Goal: Task Accomplishment & Management: Use online tool/utility

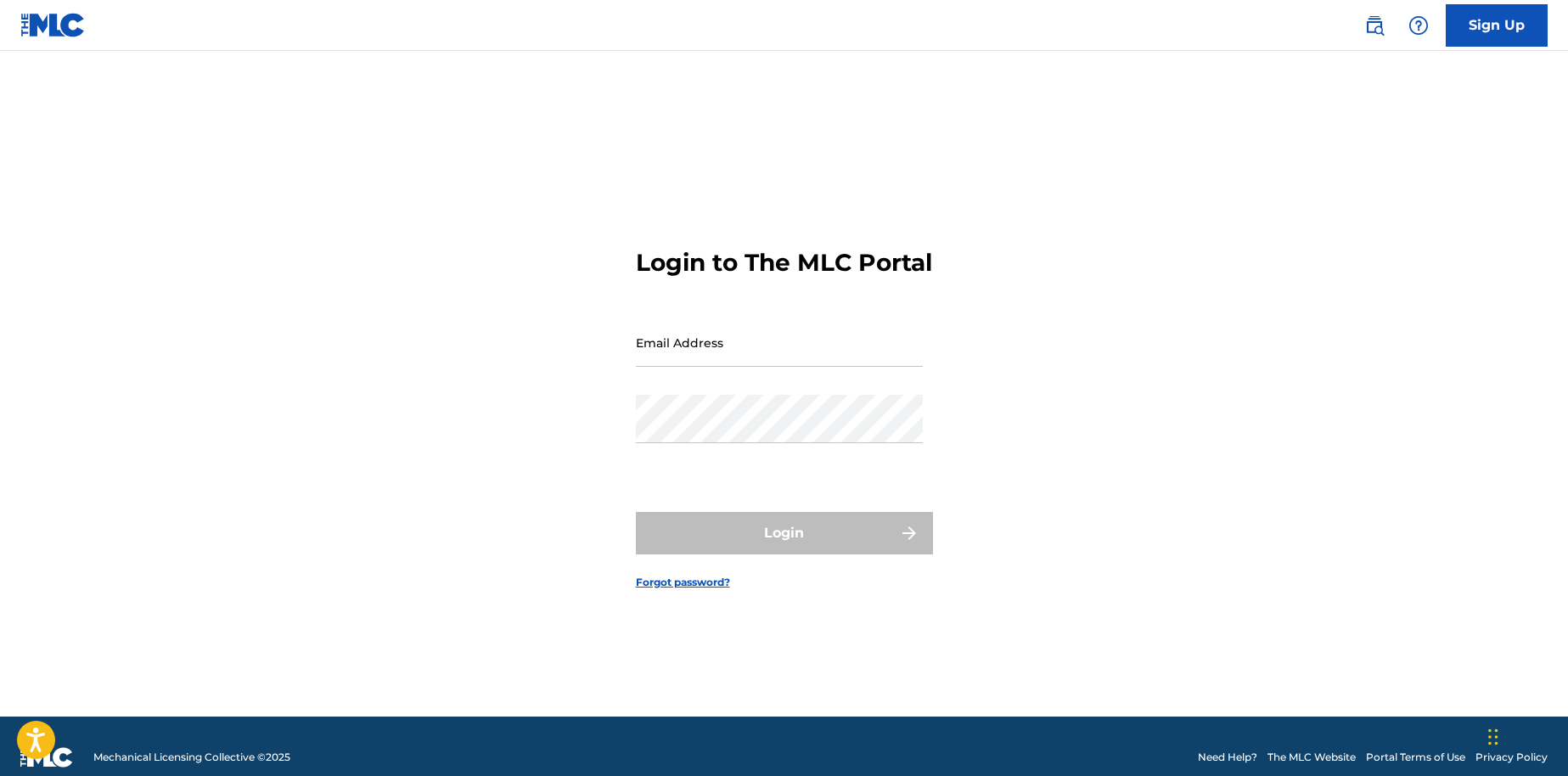
click at [744, 359] on input "Email Address" at bounding box center [779, 342] width 287 height 48
type input "[EMAIL_ADDRESS][DOMAIN_NAME]"
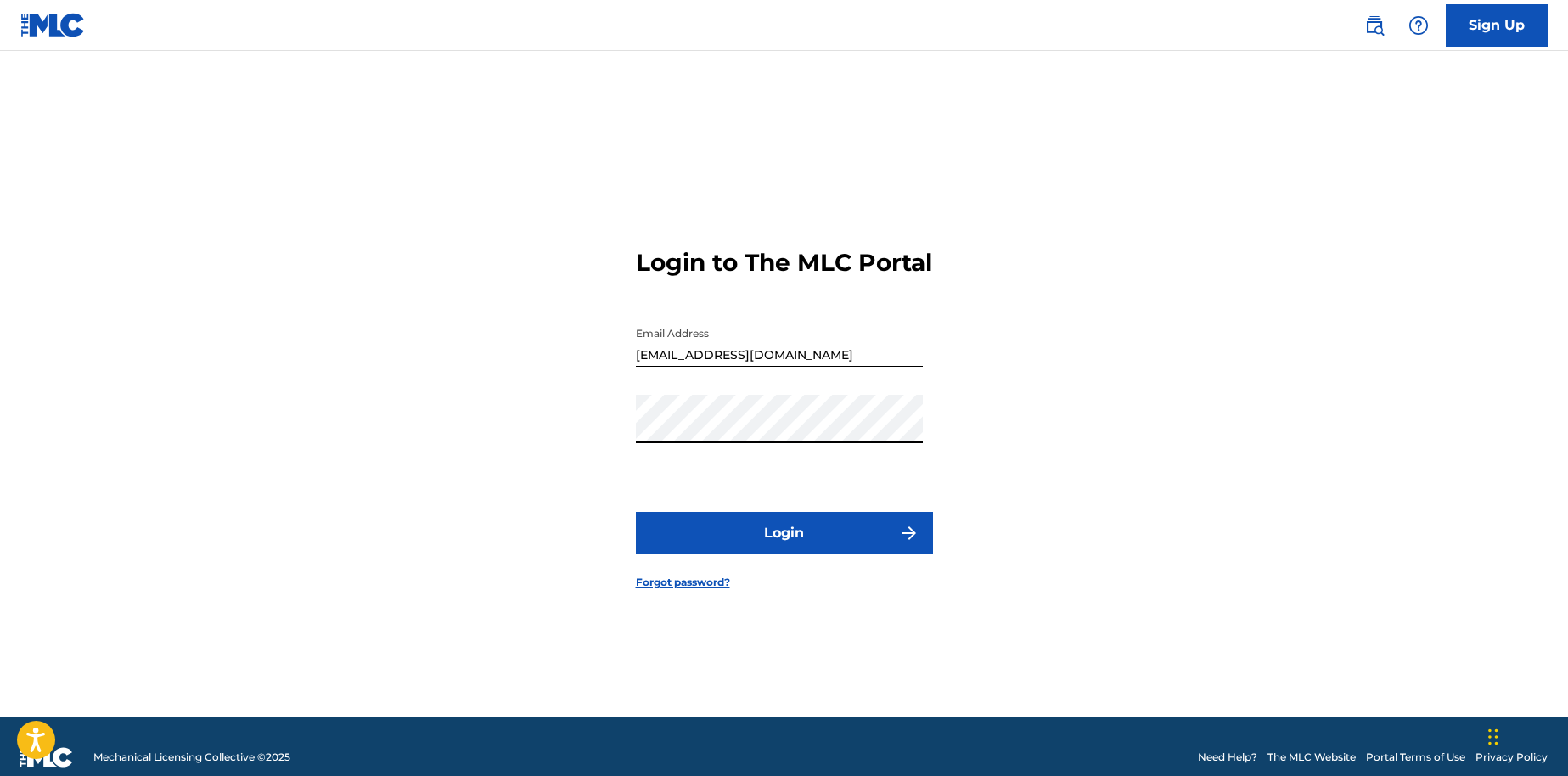
click at [755, 538] on button "Login" at bounding box center [784, 533] width 297 height 42
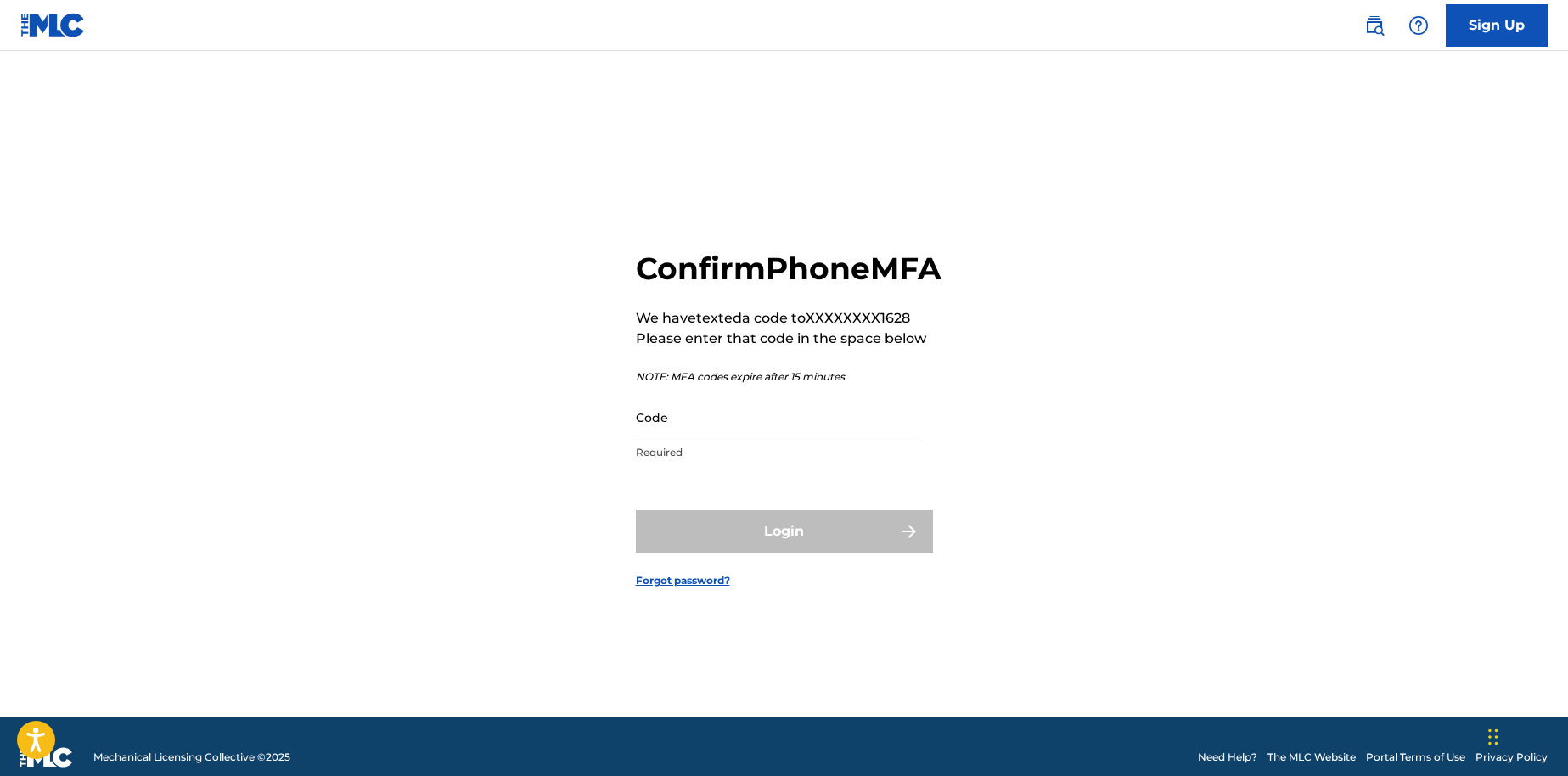
click at [713, 441] on input "Code" at bounding box center [779, 417] width 287 height 48
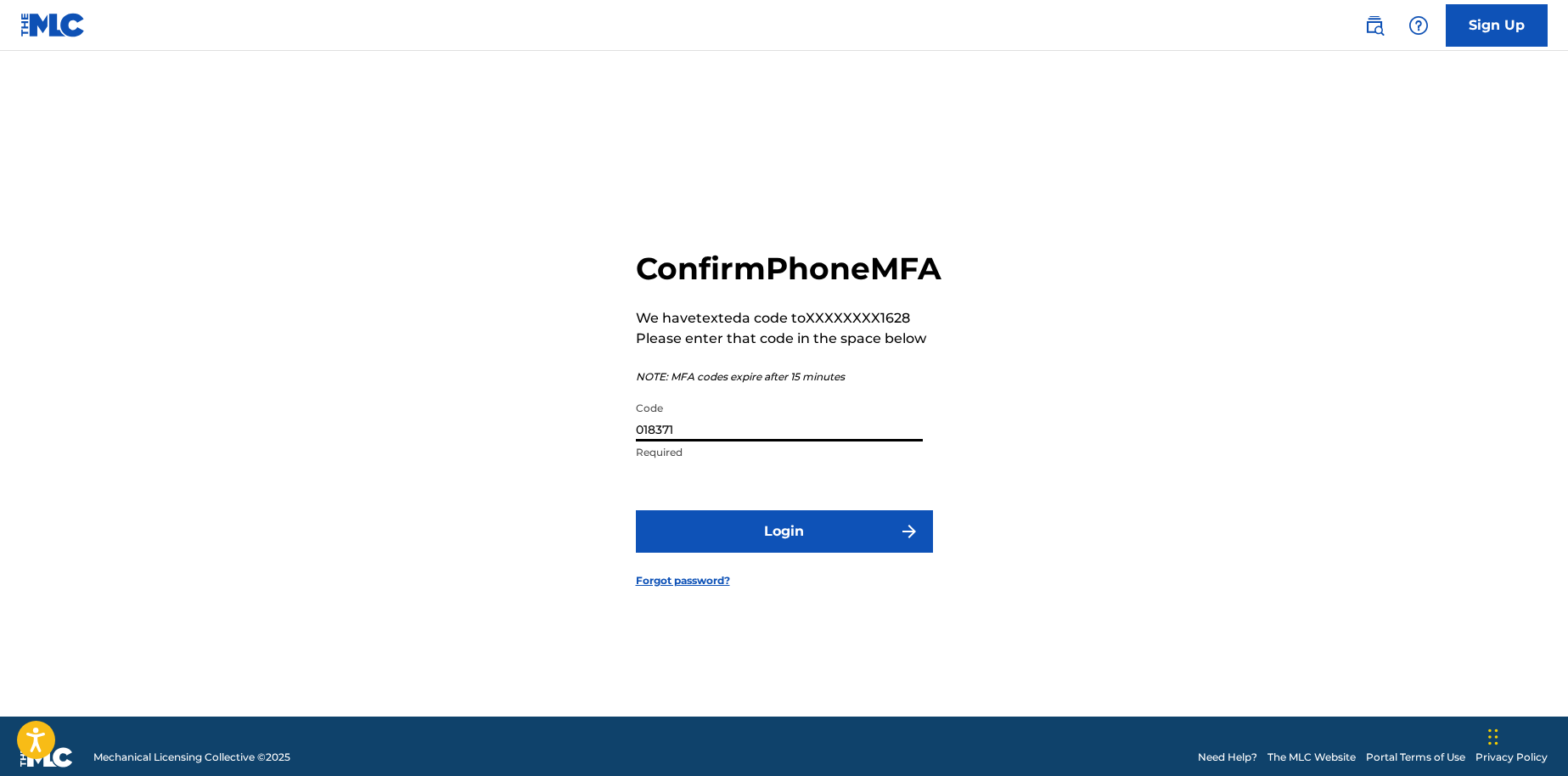
type input "018371"
click at [636, 510] on button "Login" at bounding box center [784, 531] width 297 height 42
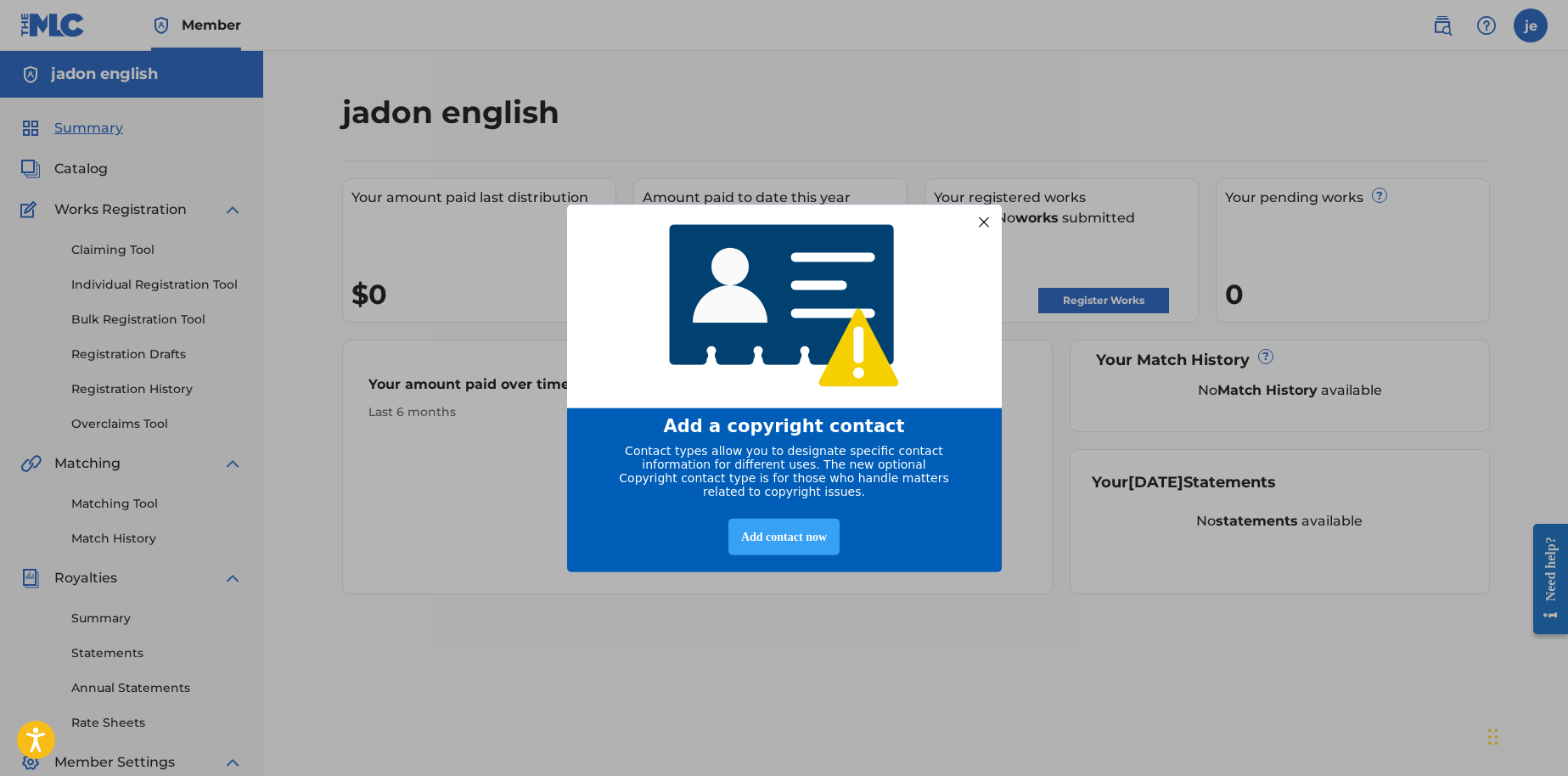
click at [830, 554] on div "Add contact now" at bounding box center [783, 536] width 111 height 36
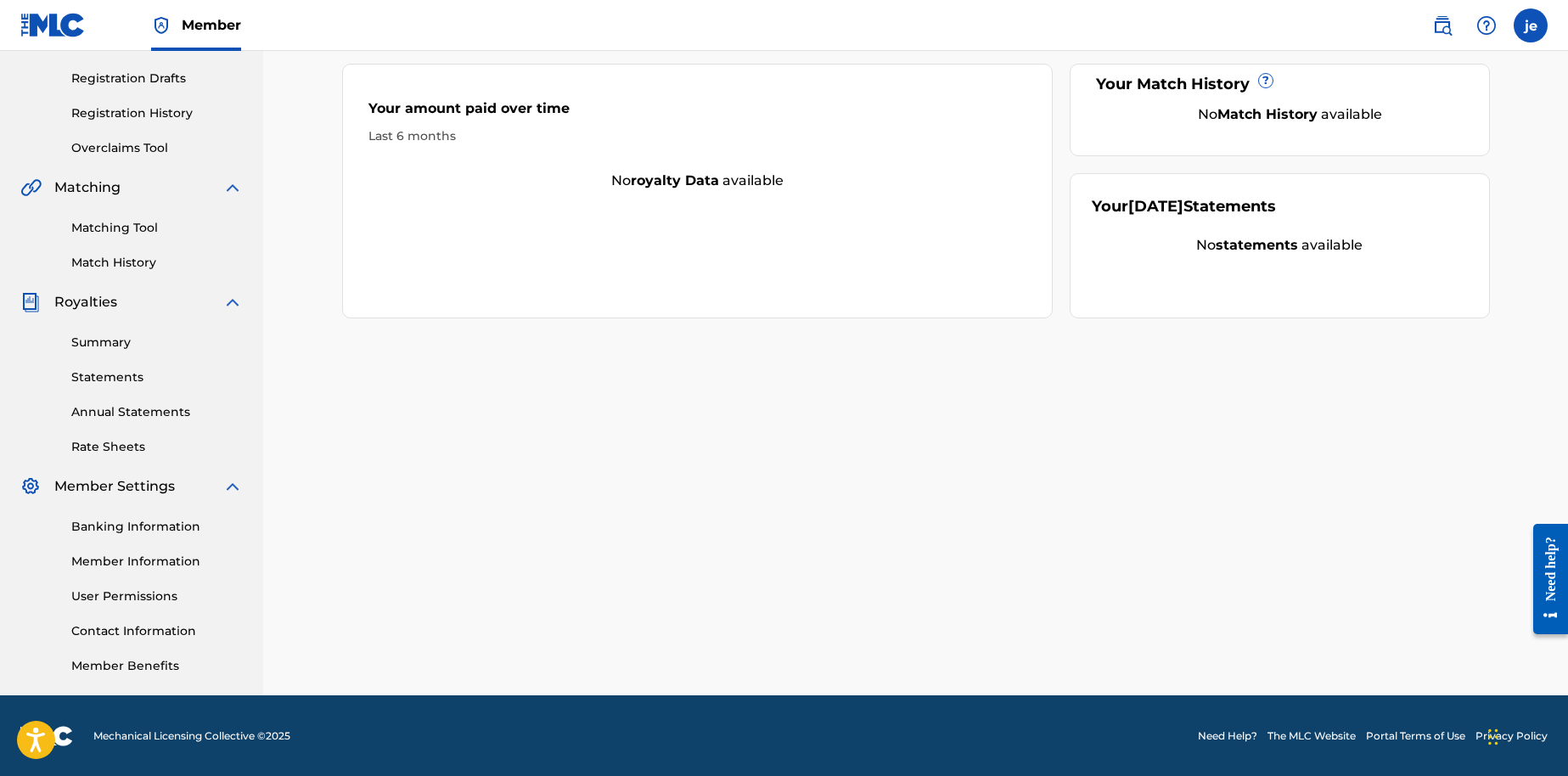
scroll to position [277, 0]
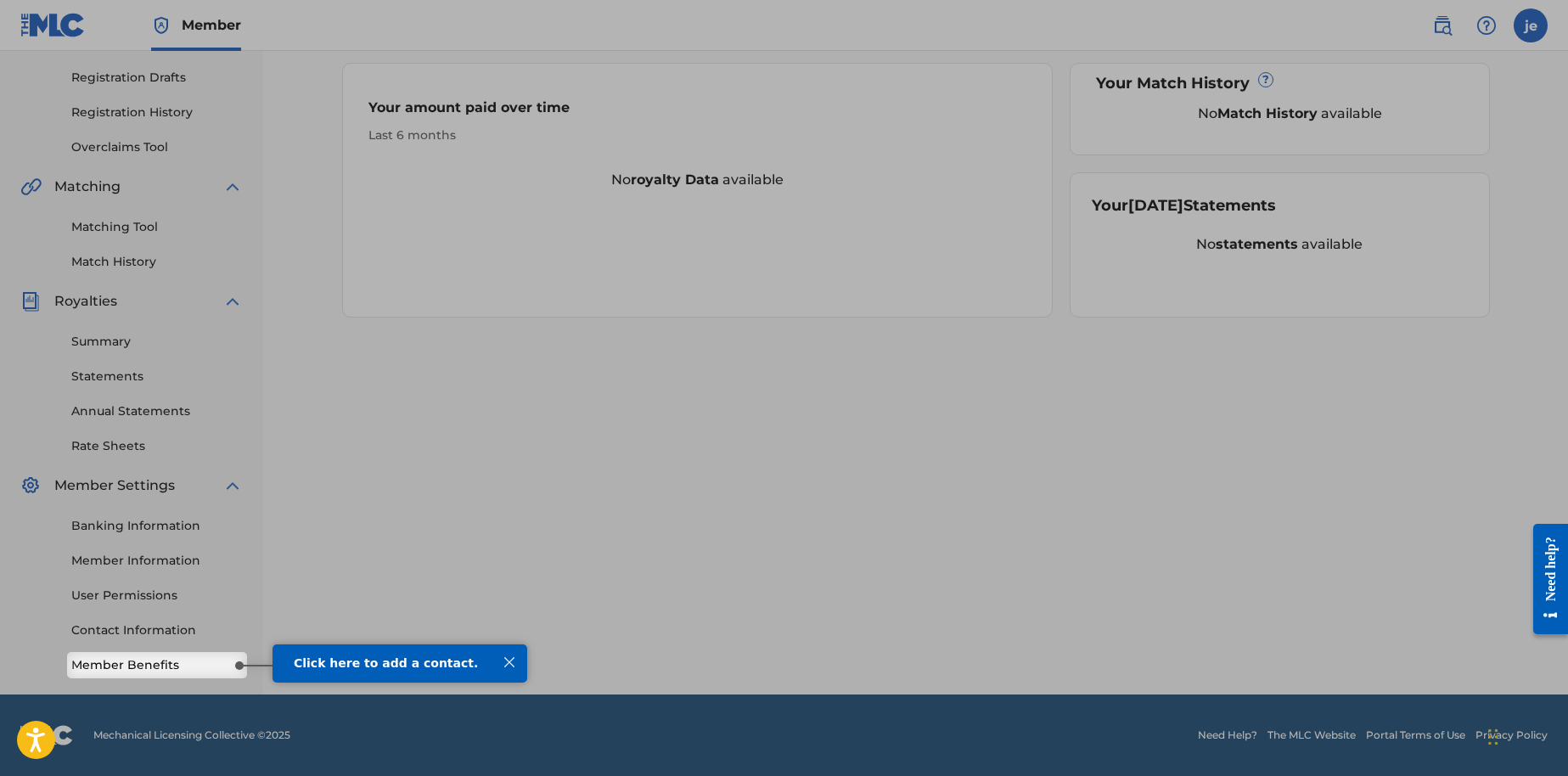
click at [508, 662] on div at bounding box center [509, 662] width 22 height 22
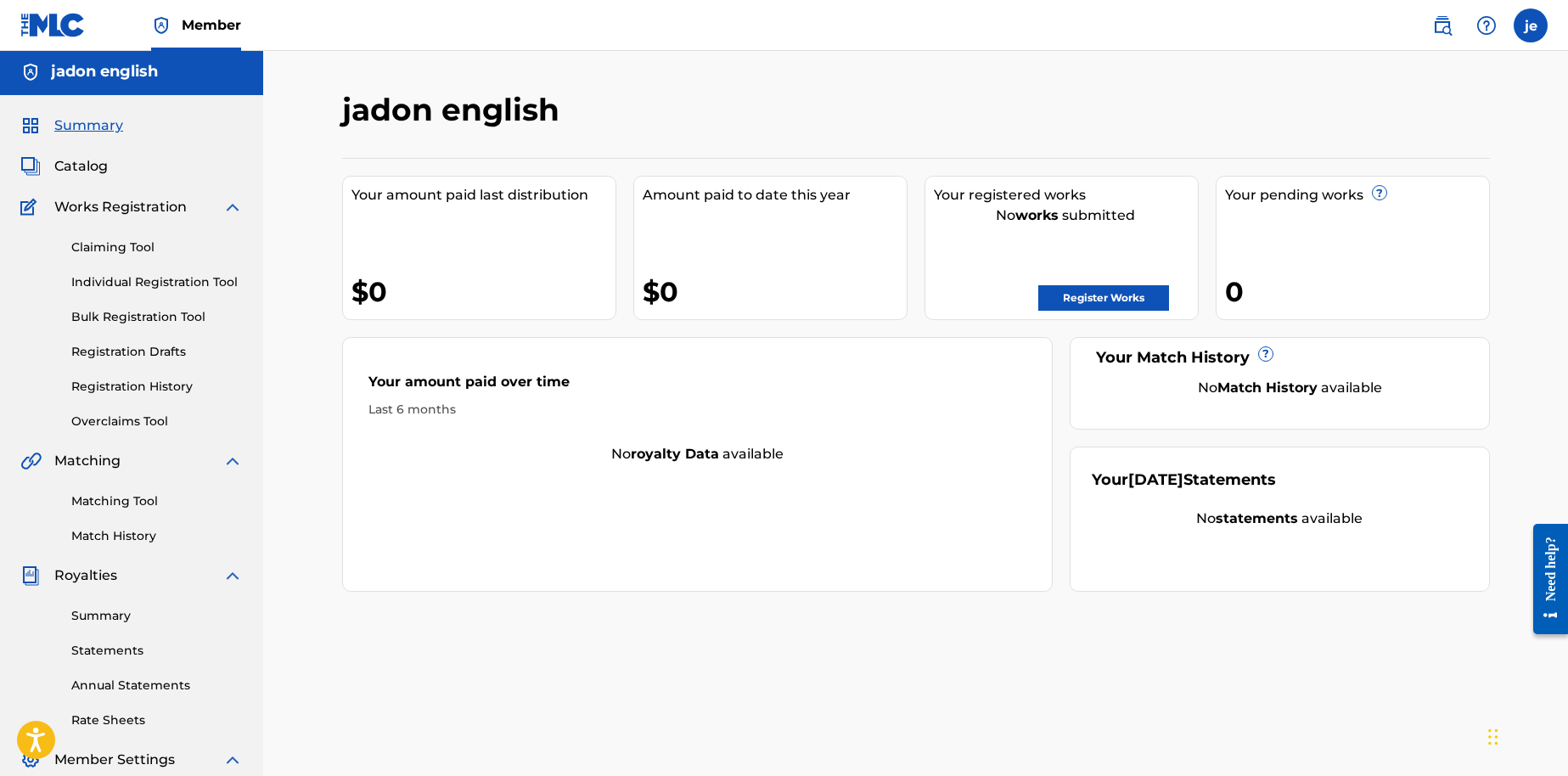
scroll to position [0, 0]
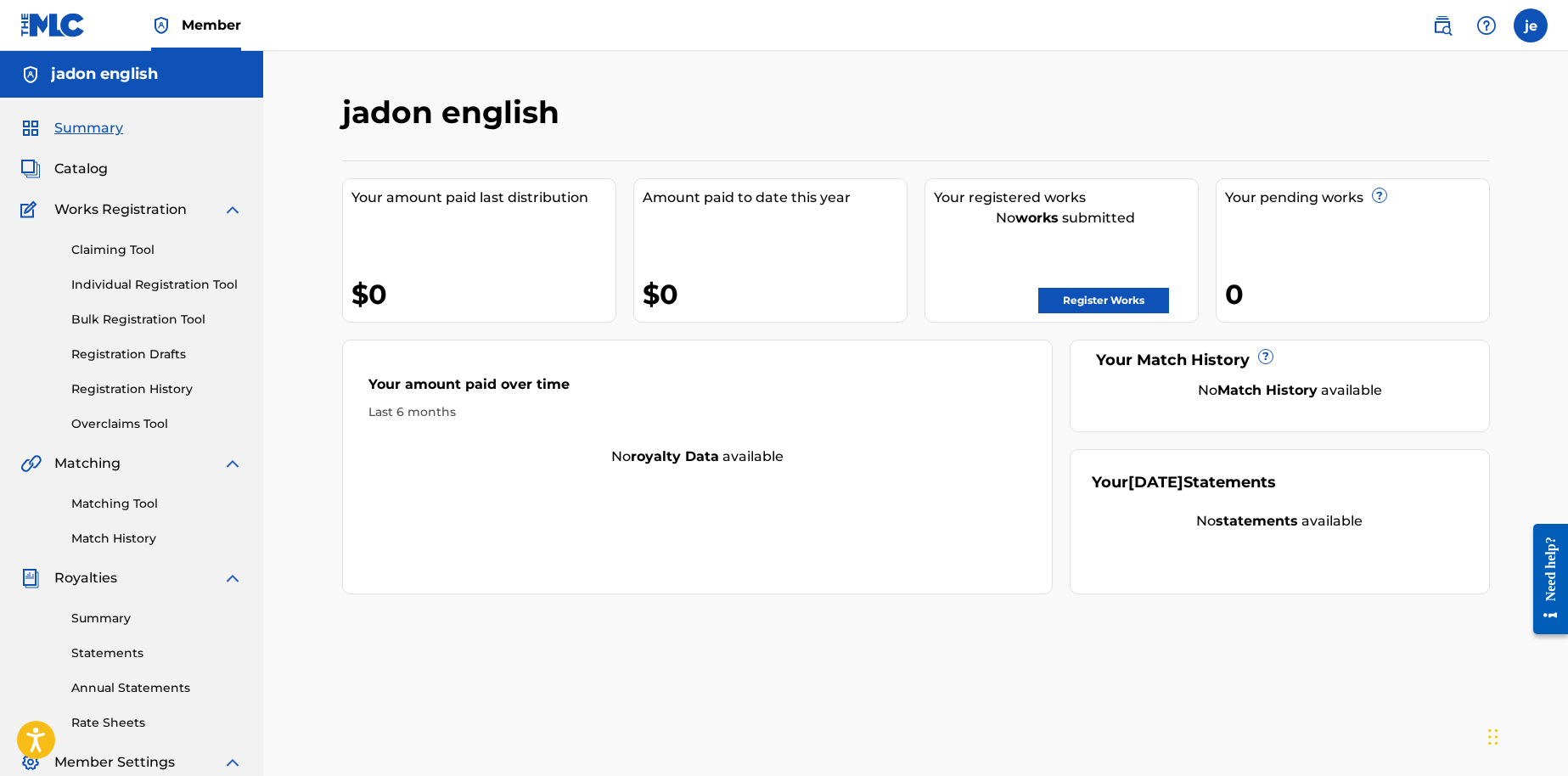
click at [1085, 295] on link "Register Works" at bounding box center [1104, 300] width 131 height 26
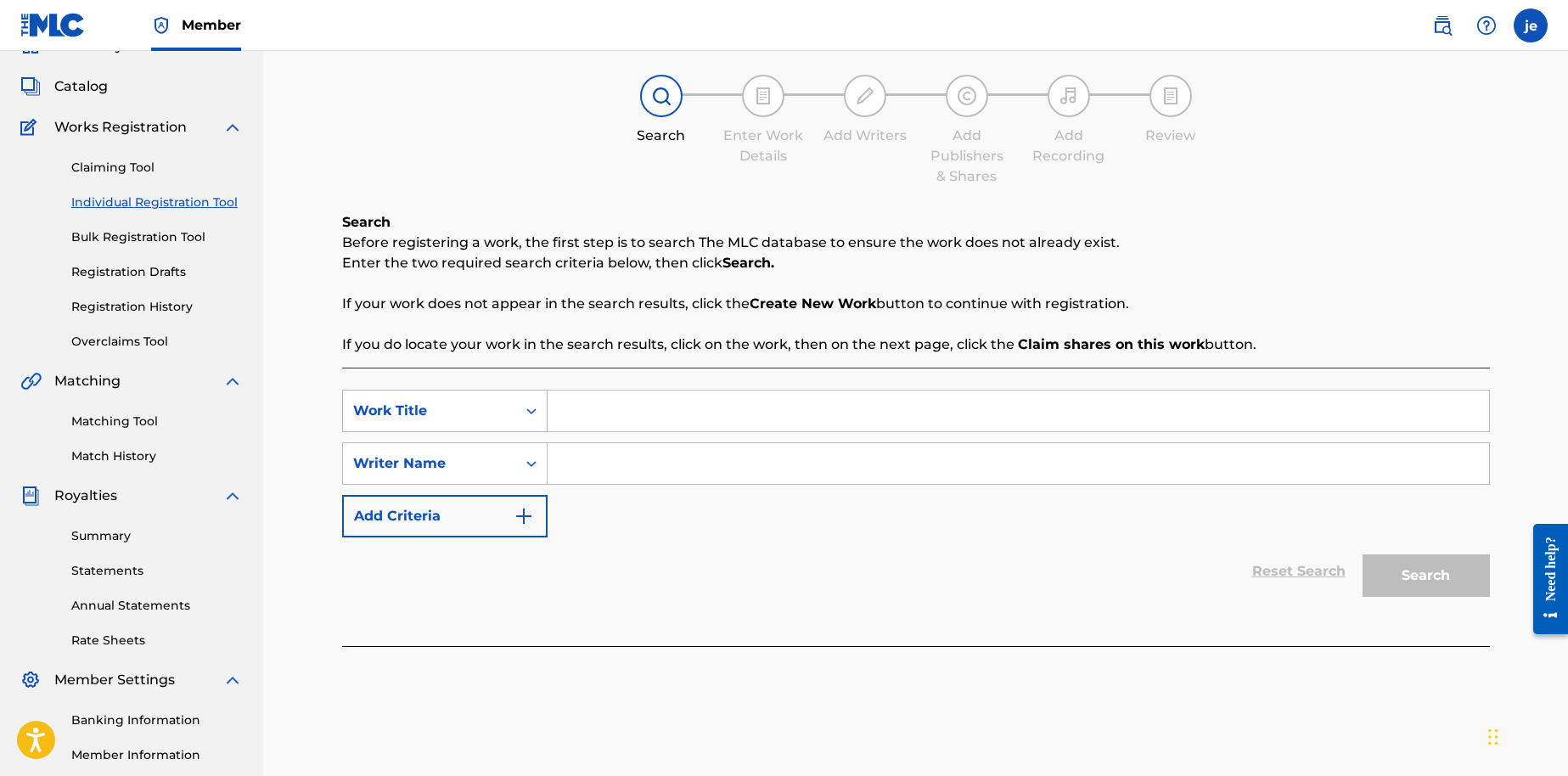
scroll to position [143, 0]
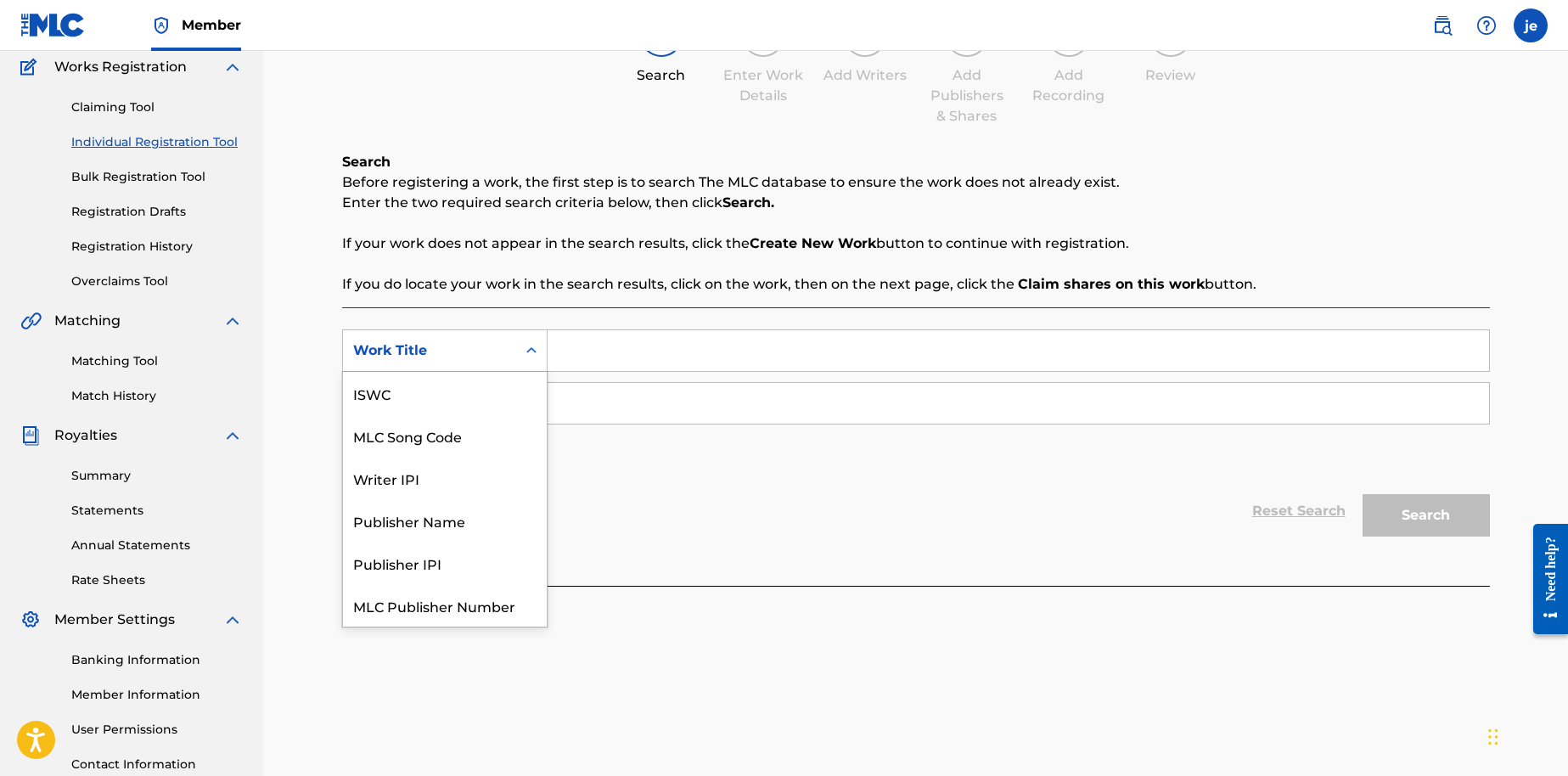
click at [525, 346] on icon "Search Form" at bounding box center [532, 351] width 17 height 17
click at [486, 344] on div "Work Title" at bounding box center [429, 351] width 153 height 21
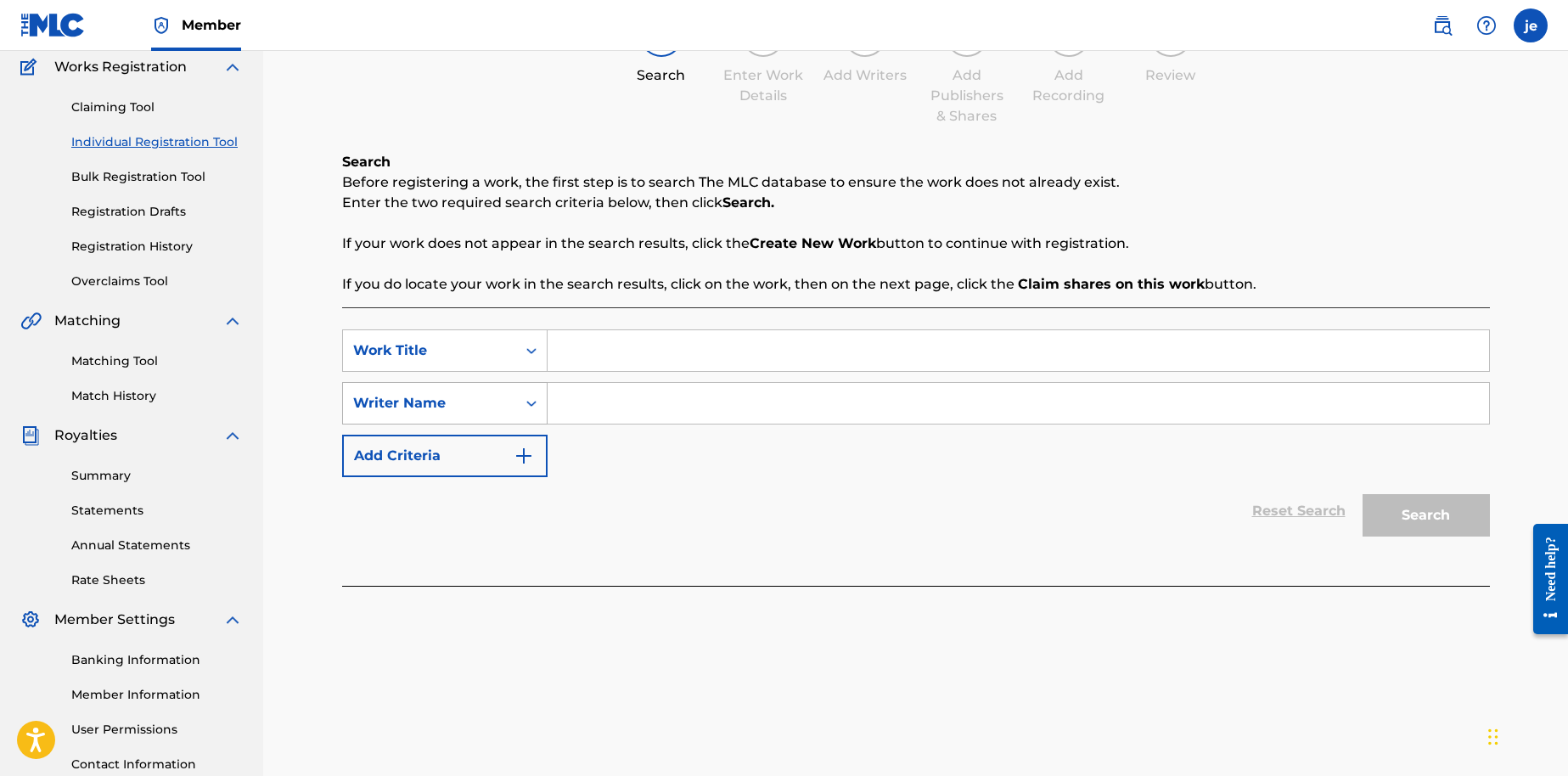
click at [505, 405] on div "Writer Name" at bounding box center [429, 403] width 173 height 32
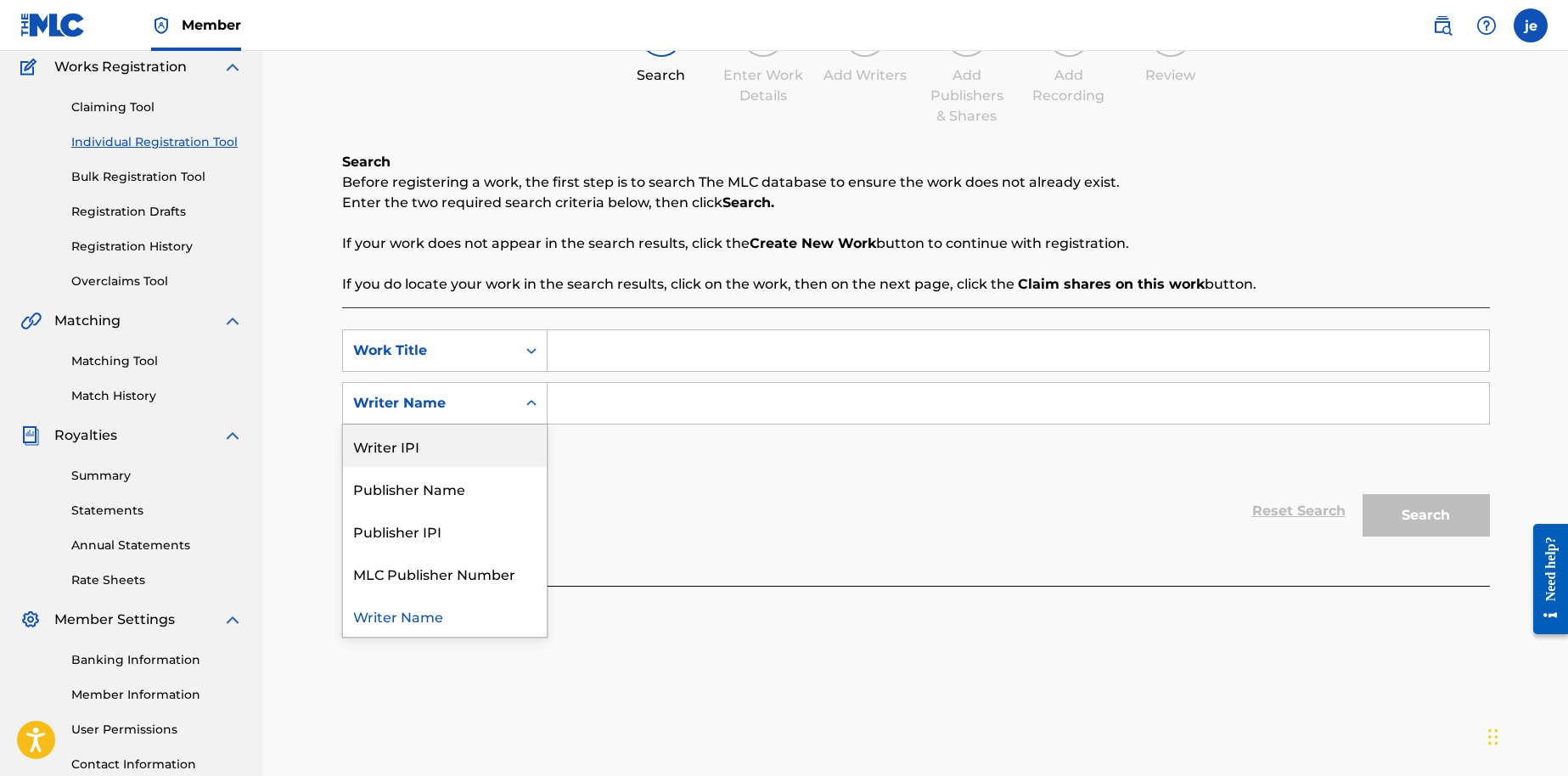
click at [494, 454] on div "Writer IPI" at bounding box center [445, 445] width 204 height 42
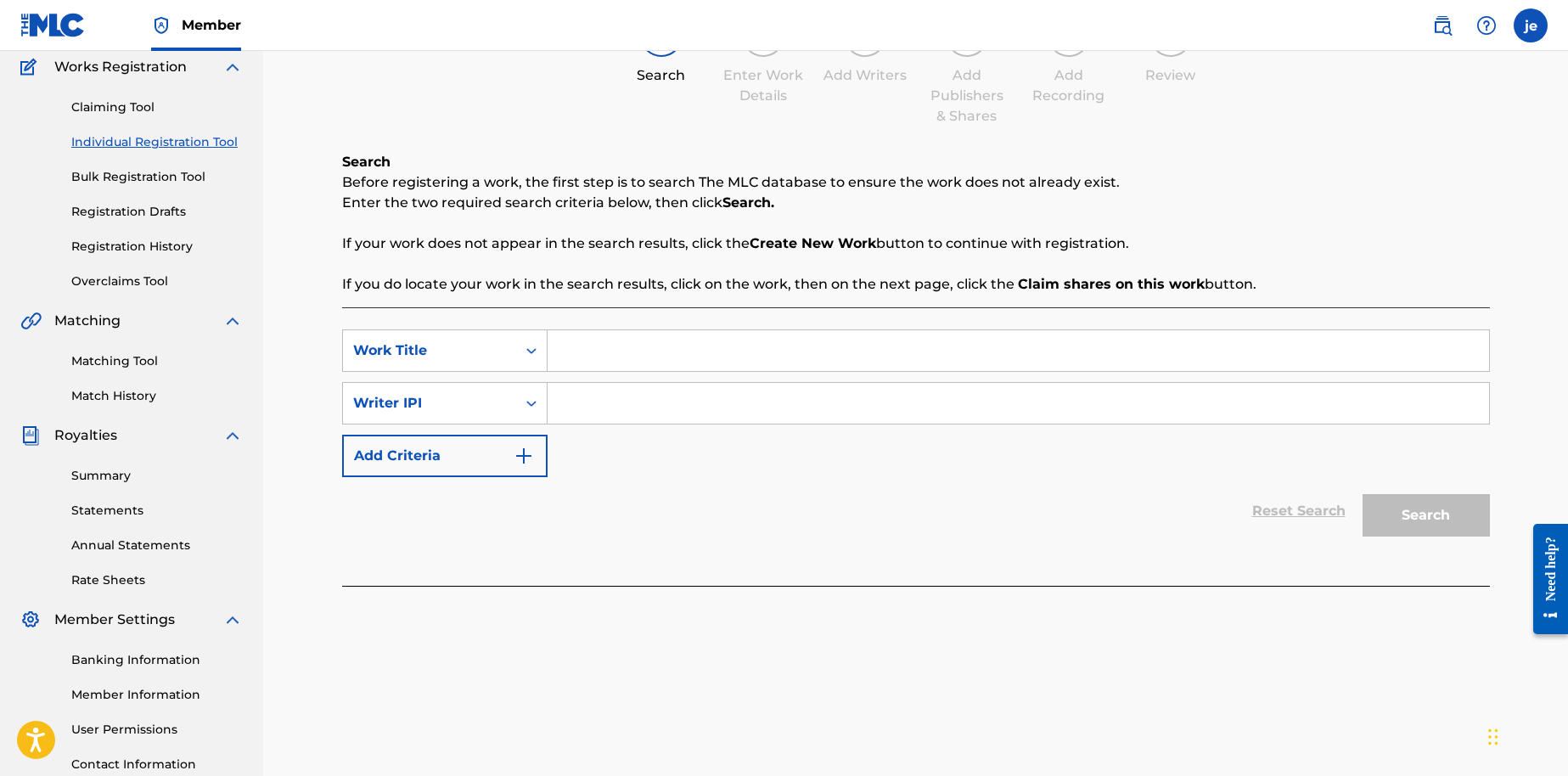
click at [599, 401] on input "Search Form" at bounding box center [1018, 403] width 941 height 40
paste input "01109348566"
type input "01109348566"
click at [510, 359] on div "Work Title" at bounding box center [429, 350] width 173 height 32
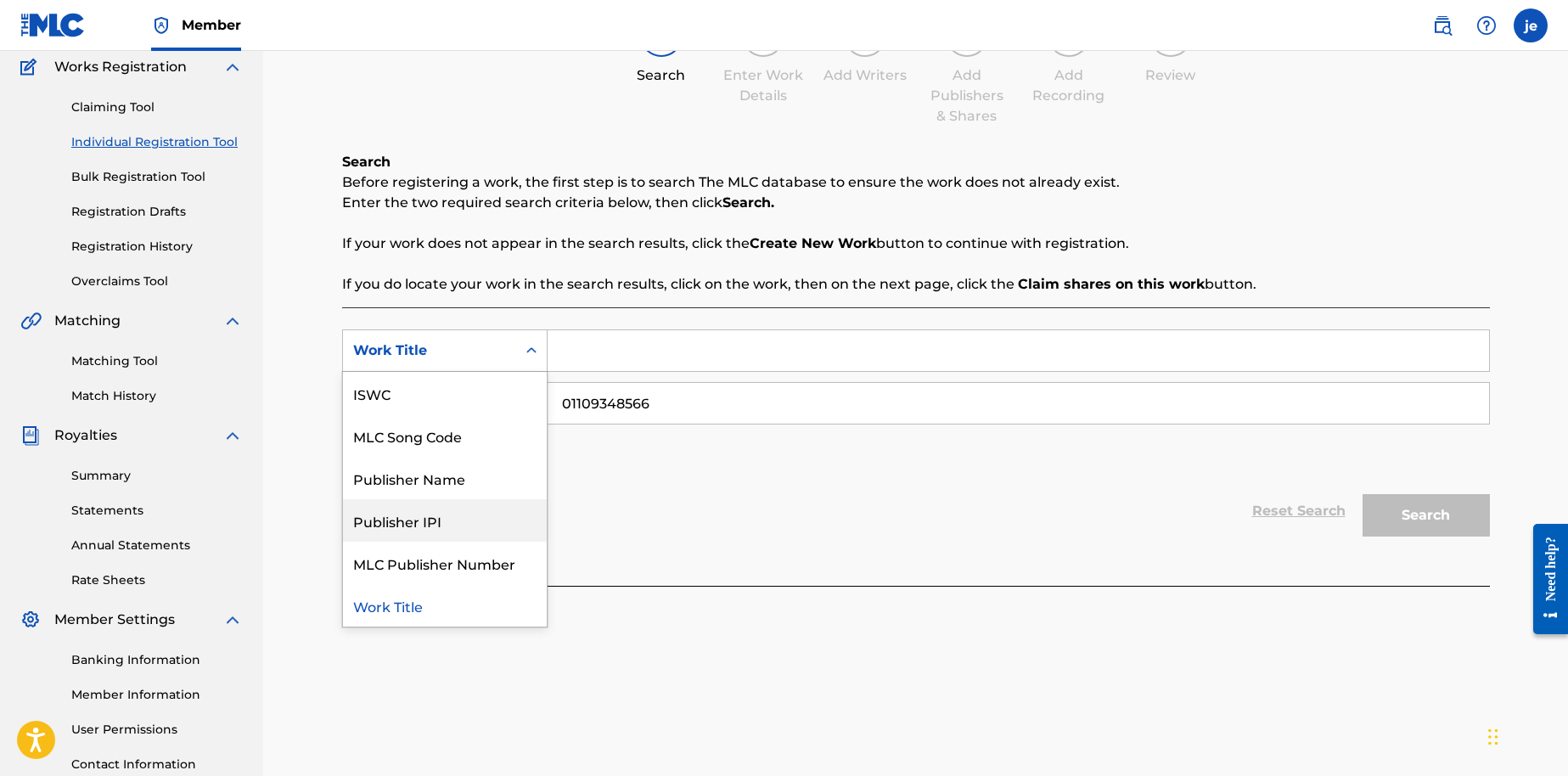
click at [481, 528] on div "Publisher IPI" at bounding box center [445, 520] width 204 height 42
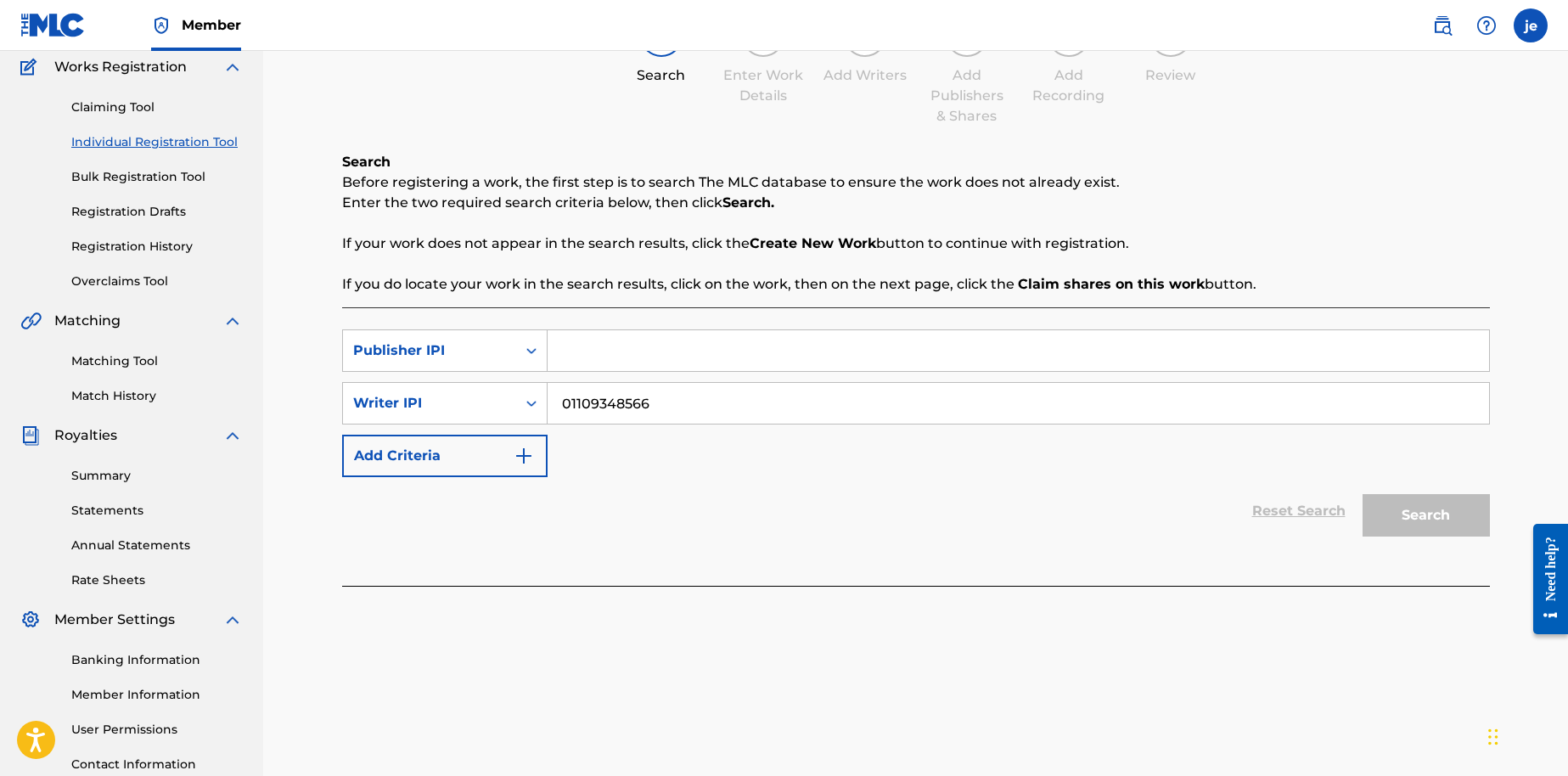
paste input "01109348566"
type input "01109348566"
click at [1416, 526] on button "Search" at bounding box center [1426, 514] width 127 height 42
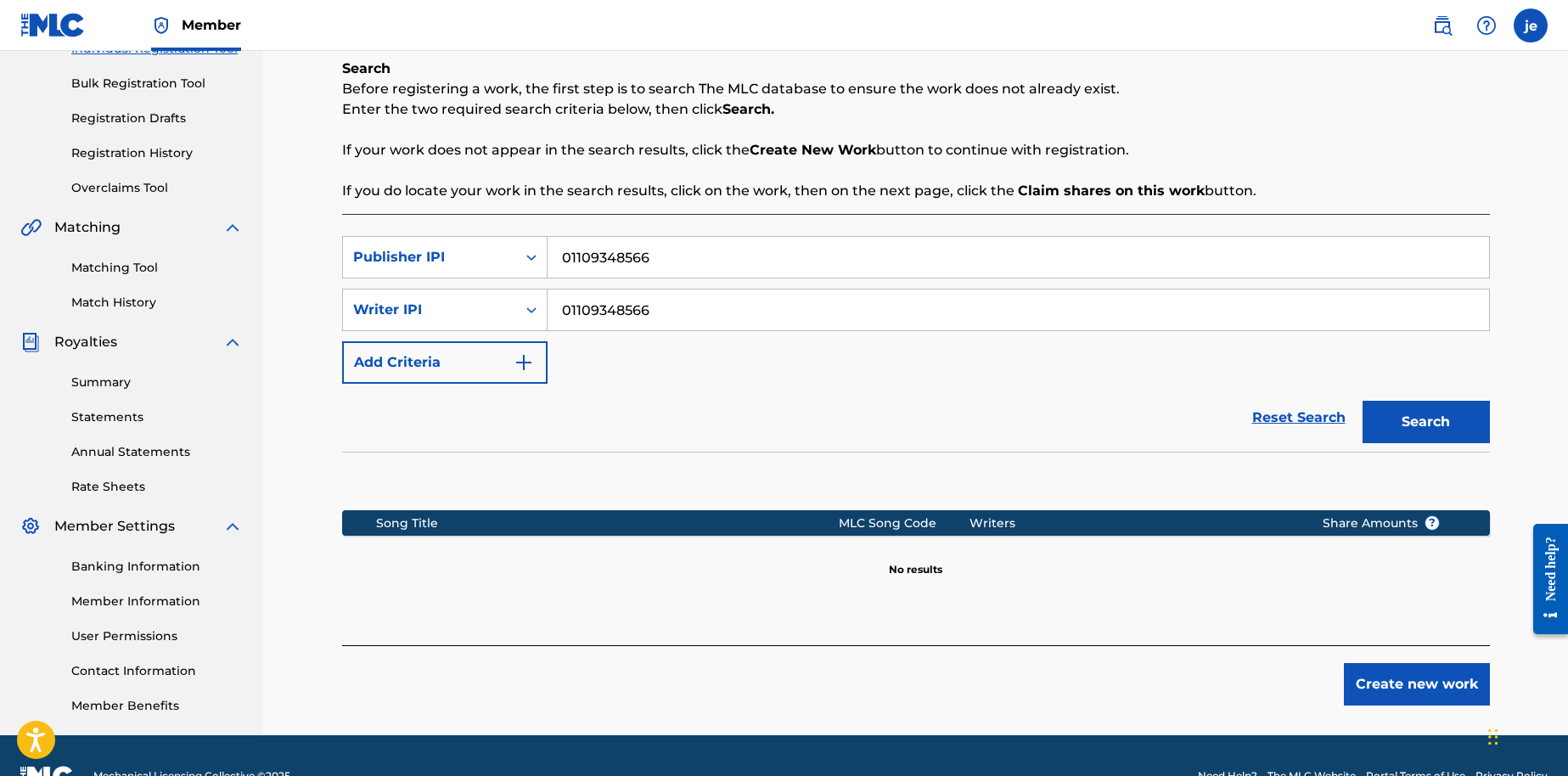
scroll to position [145, 0]
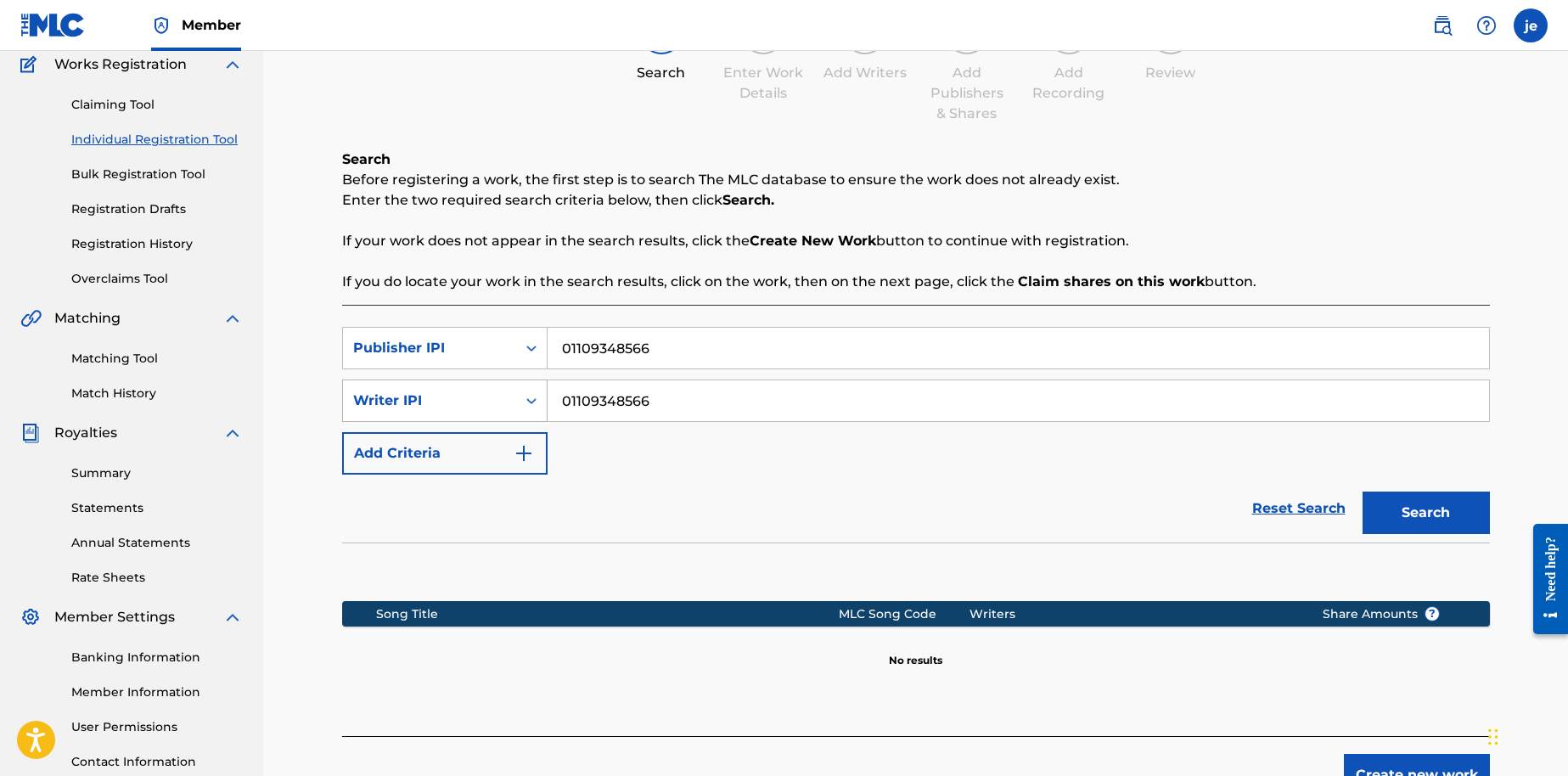
click at [530, 410] on div "Search Form" at bounding box center [532, 401] width 31 height 31
click at [657, 435] on div "SearchWithCriteriad5bf1e8d-1315-4ce3-abdc-e62414aadd62 Publisher IPI 0110934856…" at bounding box center [917, 401] width 1148 height 148
click at [547, 345] on input "01109348566" at bounding box center [1018, 348] width 941 height 40
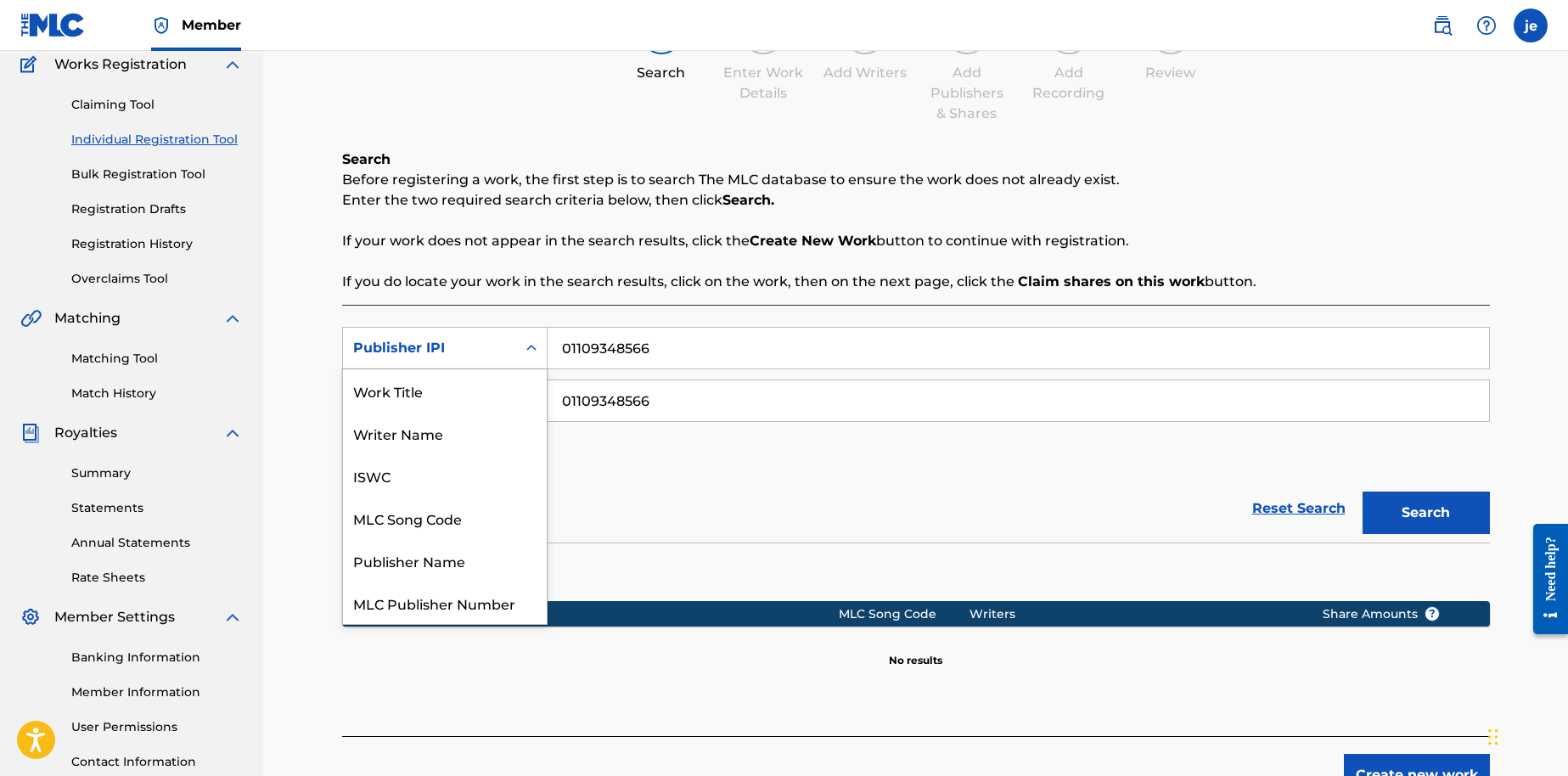
click at [528, 358] on div "Search Form" at bounding box center [532, 348] width 31 height 31
click at [459, 391] on div "Work Title" at bounding box center [445, 390] width 204 height 42
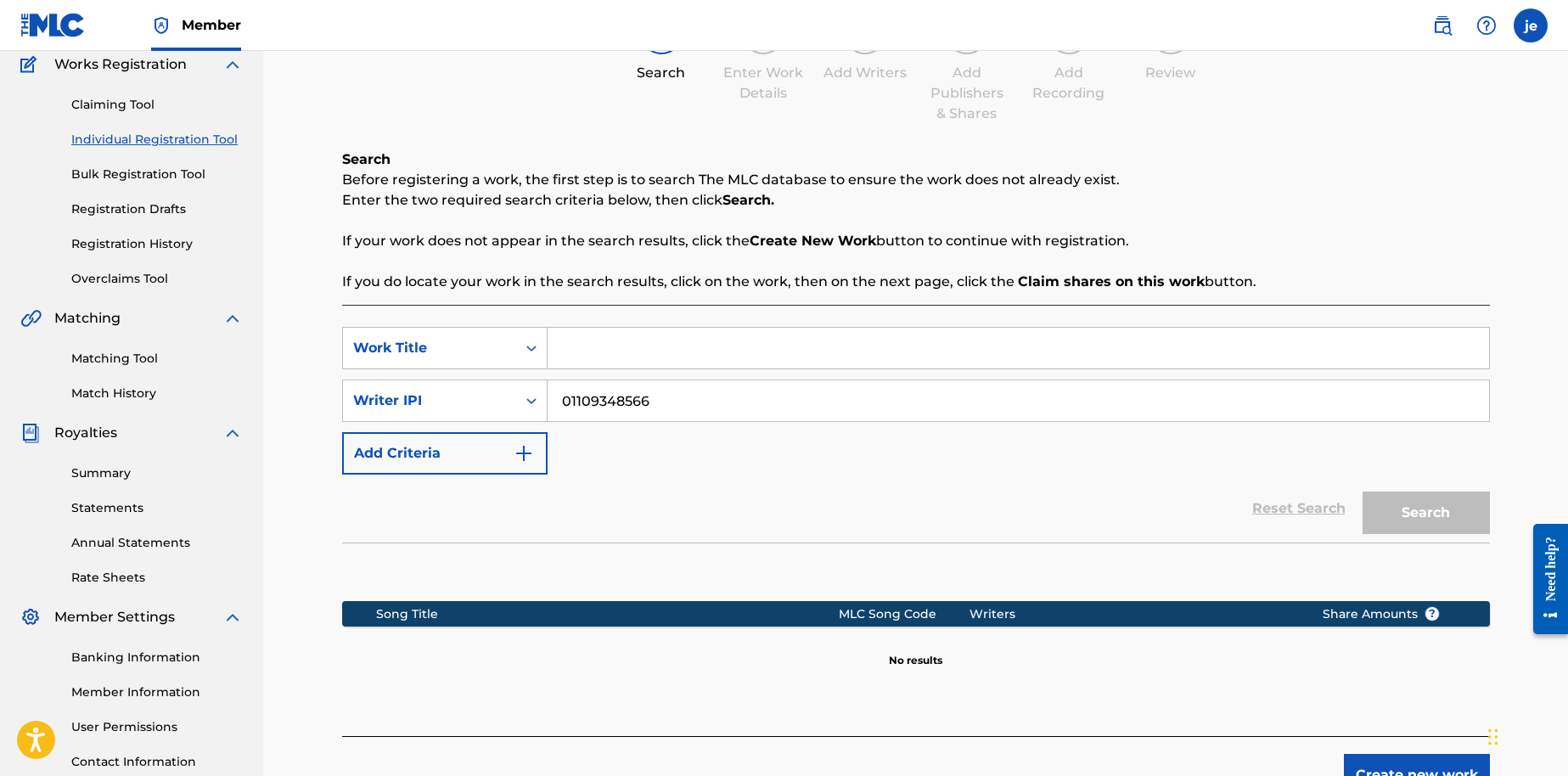
click at [673, 348] on input "Search Form" at bounding box center [1018, 348] width 941 height 40
type input "A-z"
click at [1362, 491] on button "Search" at bounding box center [1426, 512] width 127 height 42
drag, startPoint x: 704, startPoint y: 342, endPoint x: 426, endPoint y: 342, distance: 278.0
click at [429, 342] on div "SearchWithCriteriae3351e8f-ca49-4b2b-a3c6-f5b8155d3da2 Work Title A-z" at bounding box center [917, 348] width 1148 height 42
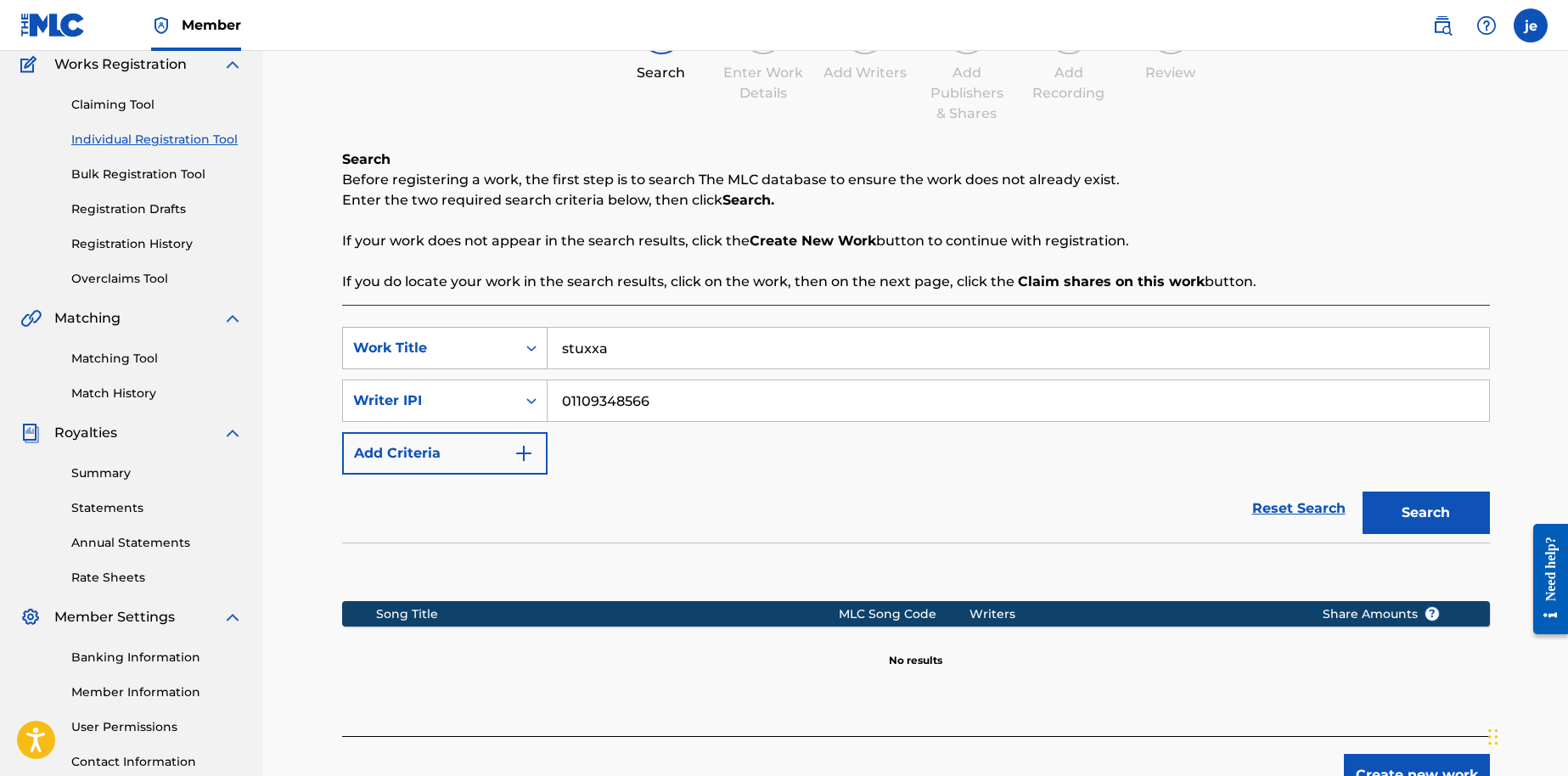
type input "stuxxa"
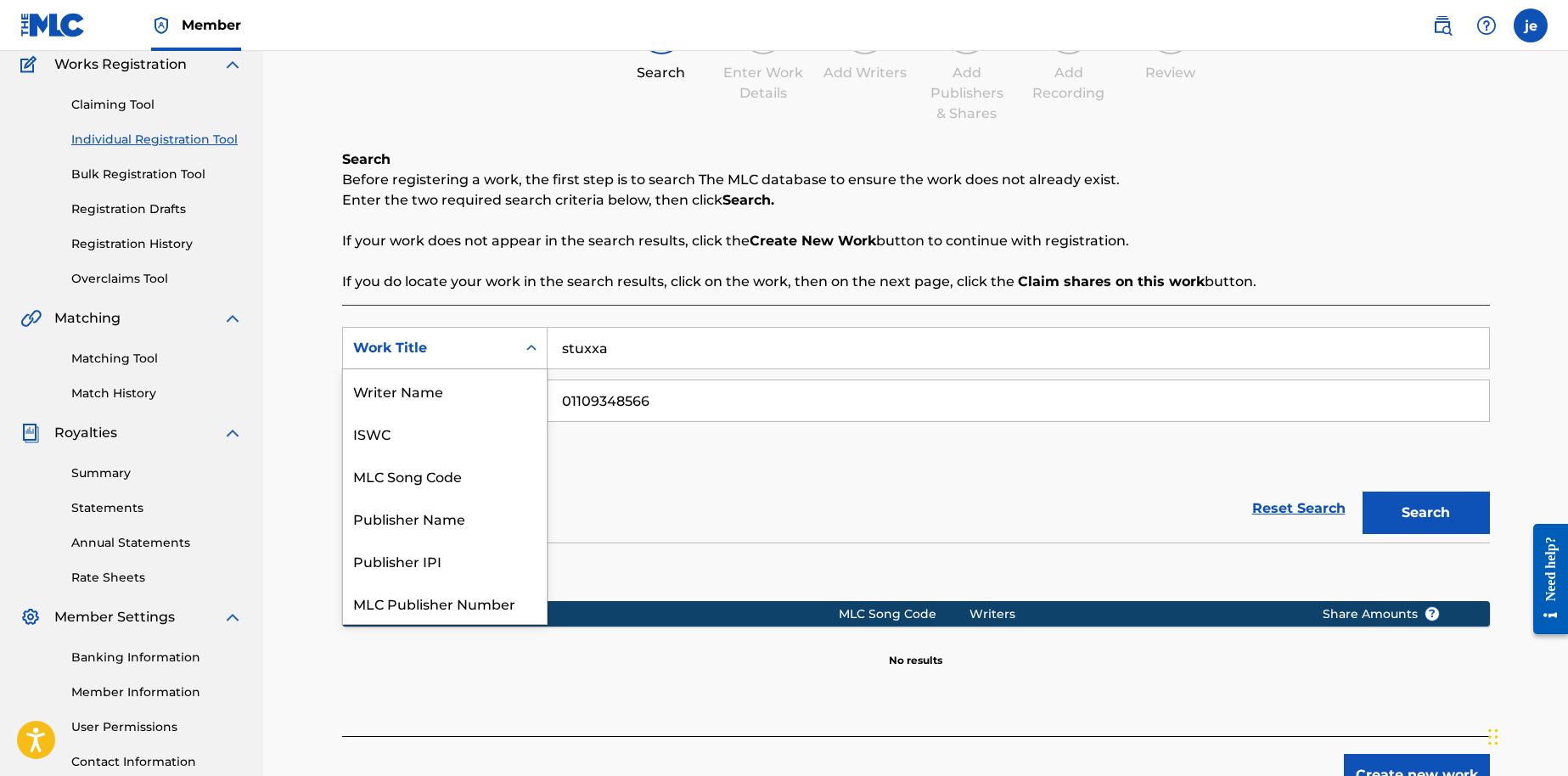
click at [542, 346] on div "Search Form" at bounding box center [532, 348] width 31 height 31
click at [490, 467] on div "Publisher Name" at bounding box center [445, 475] width 204 height 42
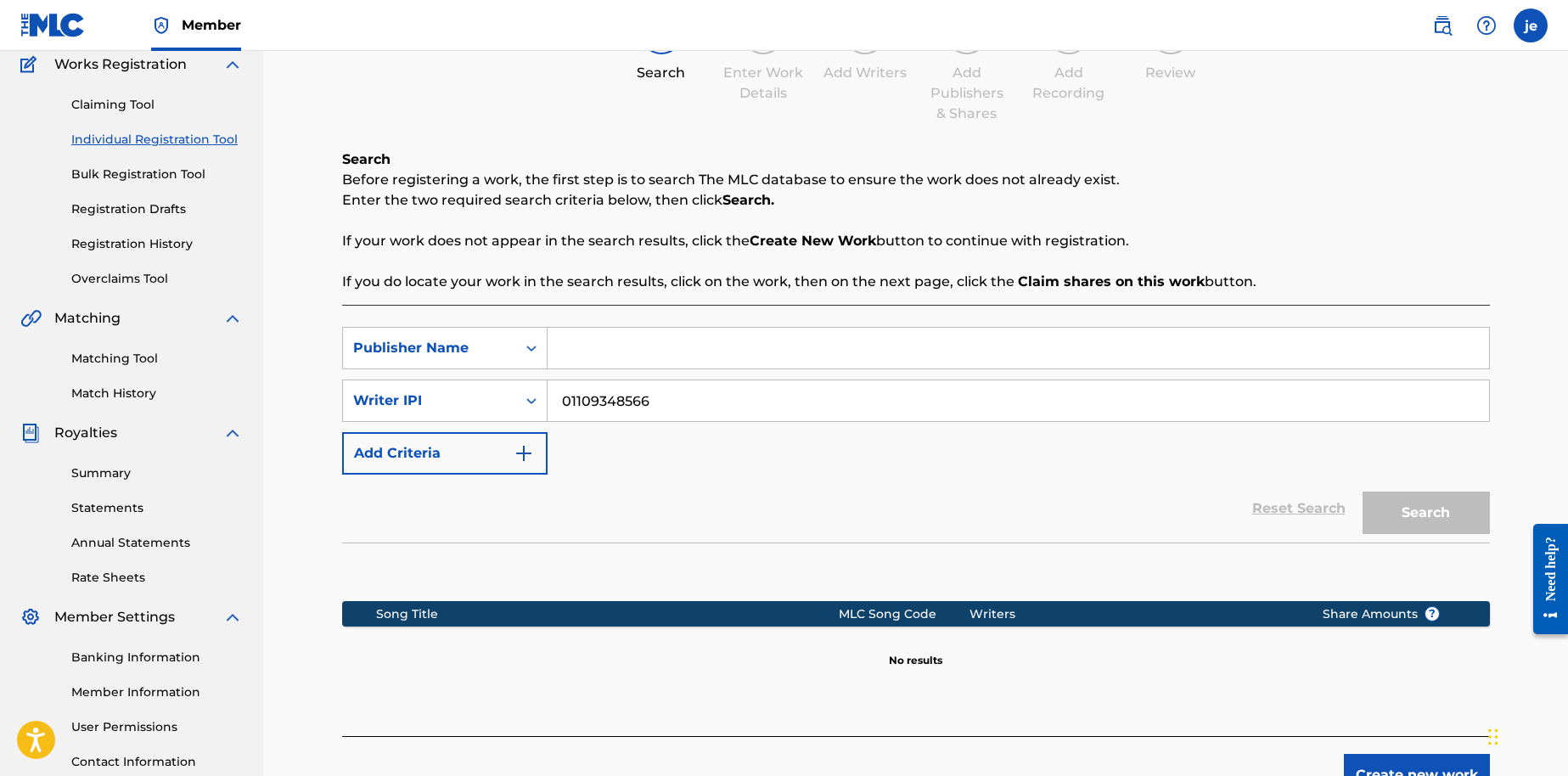
click at [611, 350] on input "Search Form" at bounding box center [1018, 348] width 941 height 40
type input "Stuxxa"
click at [1362, 491] on button "Search" at bounding box center [1426, 512] width 127 height 42
drag, startPoint x: 617, startPoint y: 400, endPoint x: 471, endPoint y: 388, distance: 146.5
click at [504, 400] on div "SearchWithCriteria27031dc2-fae3-4d1a-aa35-eaaeaf06aed0 Writer IPI 01109348566" at bounding box center [917, 400] width 1148 height 42
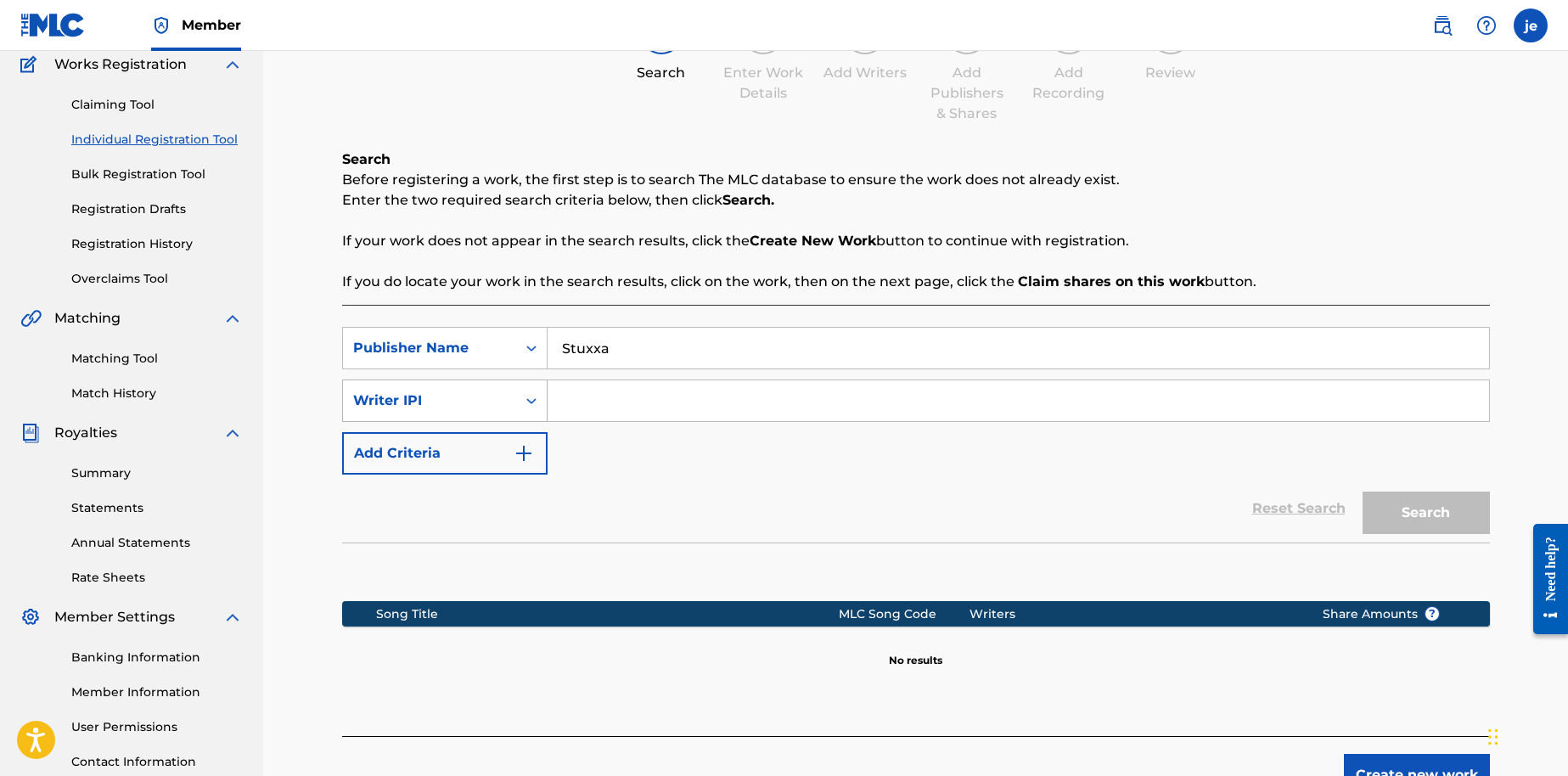
click at [506, 410] on div "Writer IPI" at bounding box center [429, 400] width 173 height 32
click at [454, 458] on div "Writer Name" at bounding box center [445, 442] width 204 height 42
click at [611, 388] on input "Search Form" at bounding box center [1018, 400] width 941 height 40
click at [1362, 491] on button "Search" at bounding box center [1426, 512] width 127 height 42
type input "S"
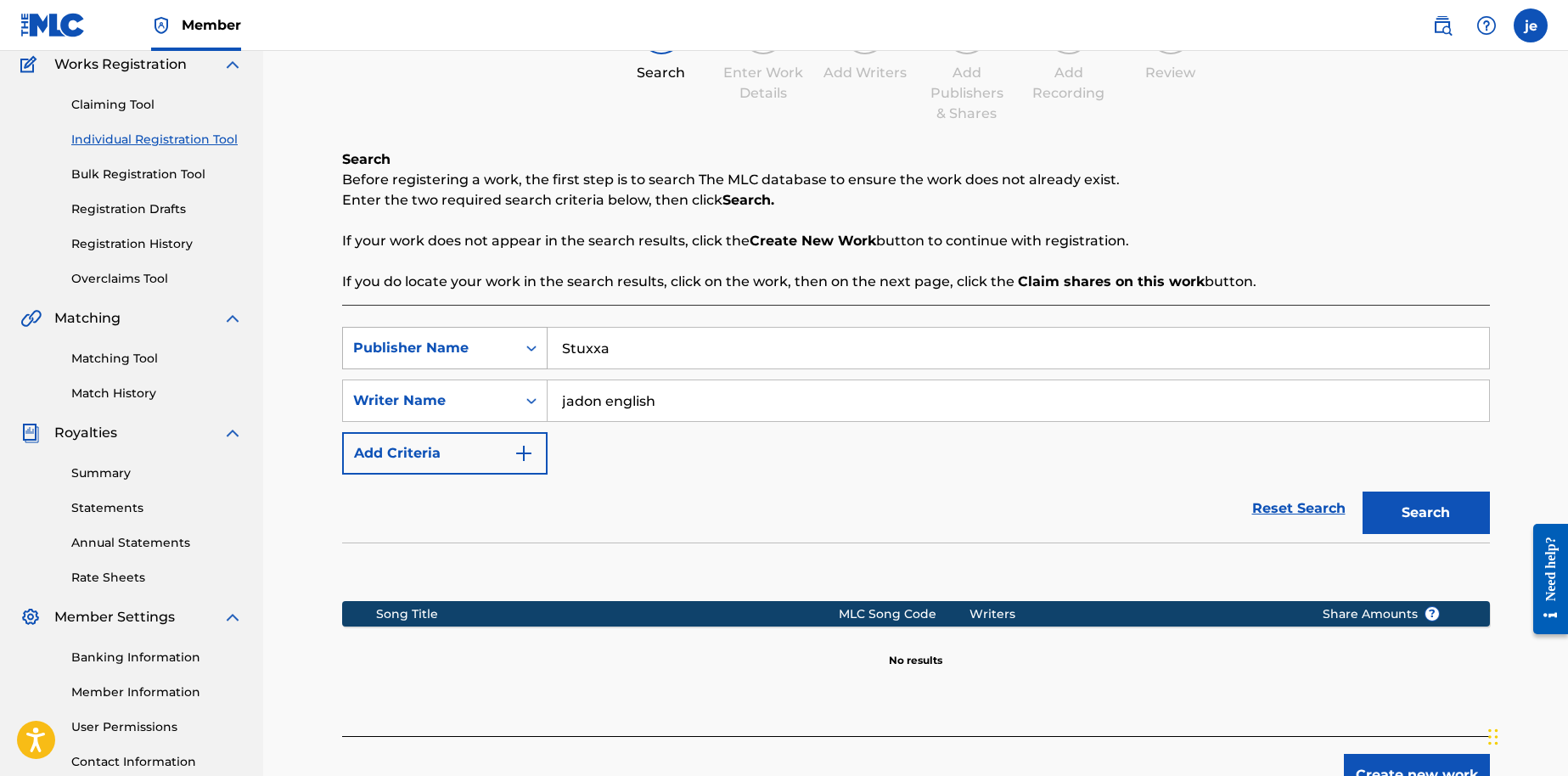
type input "jadon english"
drag, startPoint x: 478, startPoint y: 332, endPoint x: 373, endPoint y: 322, distance: 105.5
click at [383, 323] on div "SearchWithCriteria60a2626c-e5c3-4dd2-bfba-40d290d21d97 Publisher Name Stuxxa Se…" at bounding box center [917, 520] width 1148 height 431
type input "S"
type input "Jadon english"
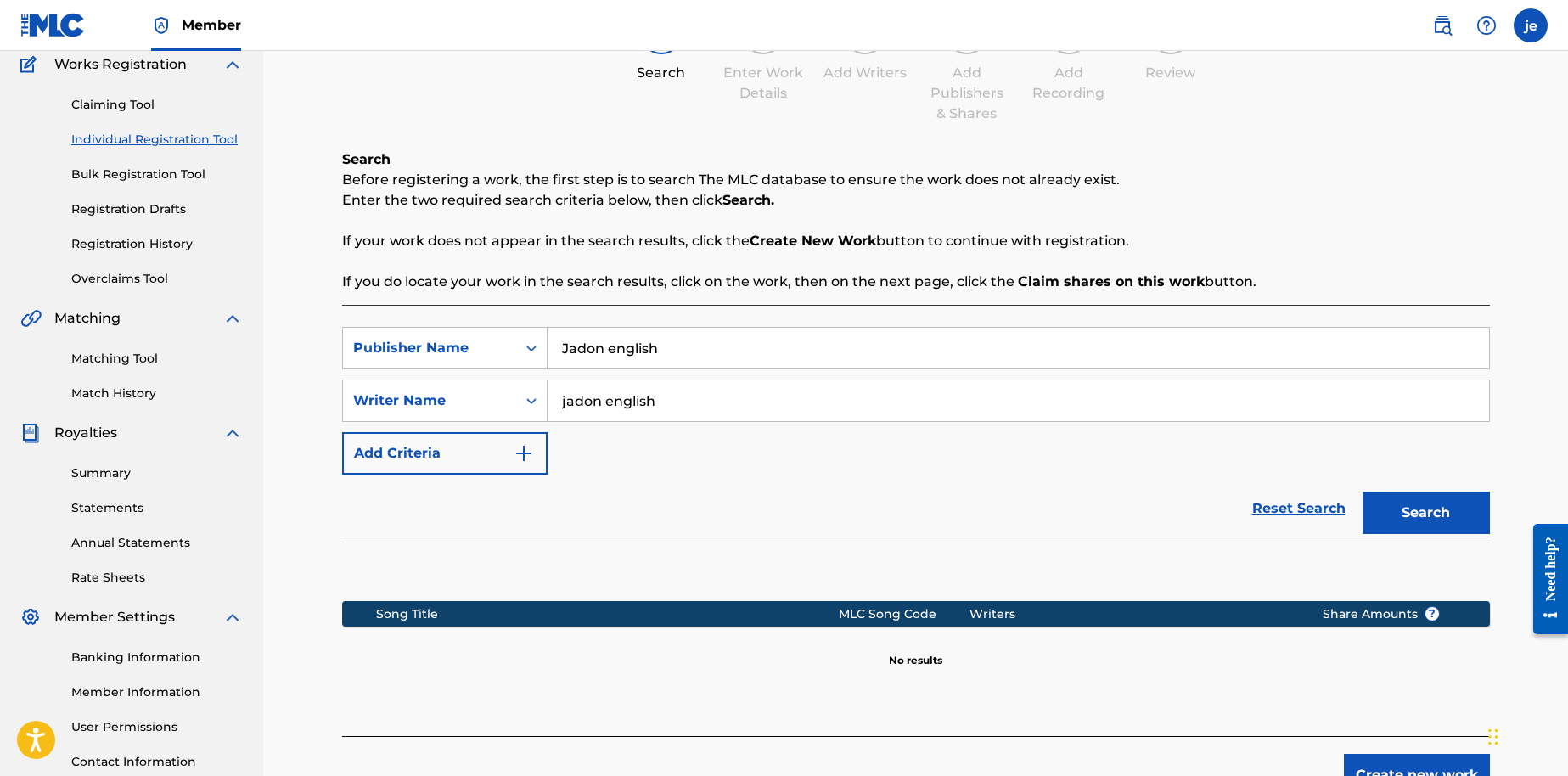
click at [1362, 491] on button "Search" at bounding box center [1426, 512] width 127 height 42
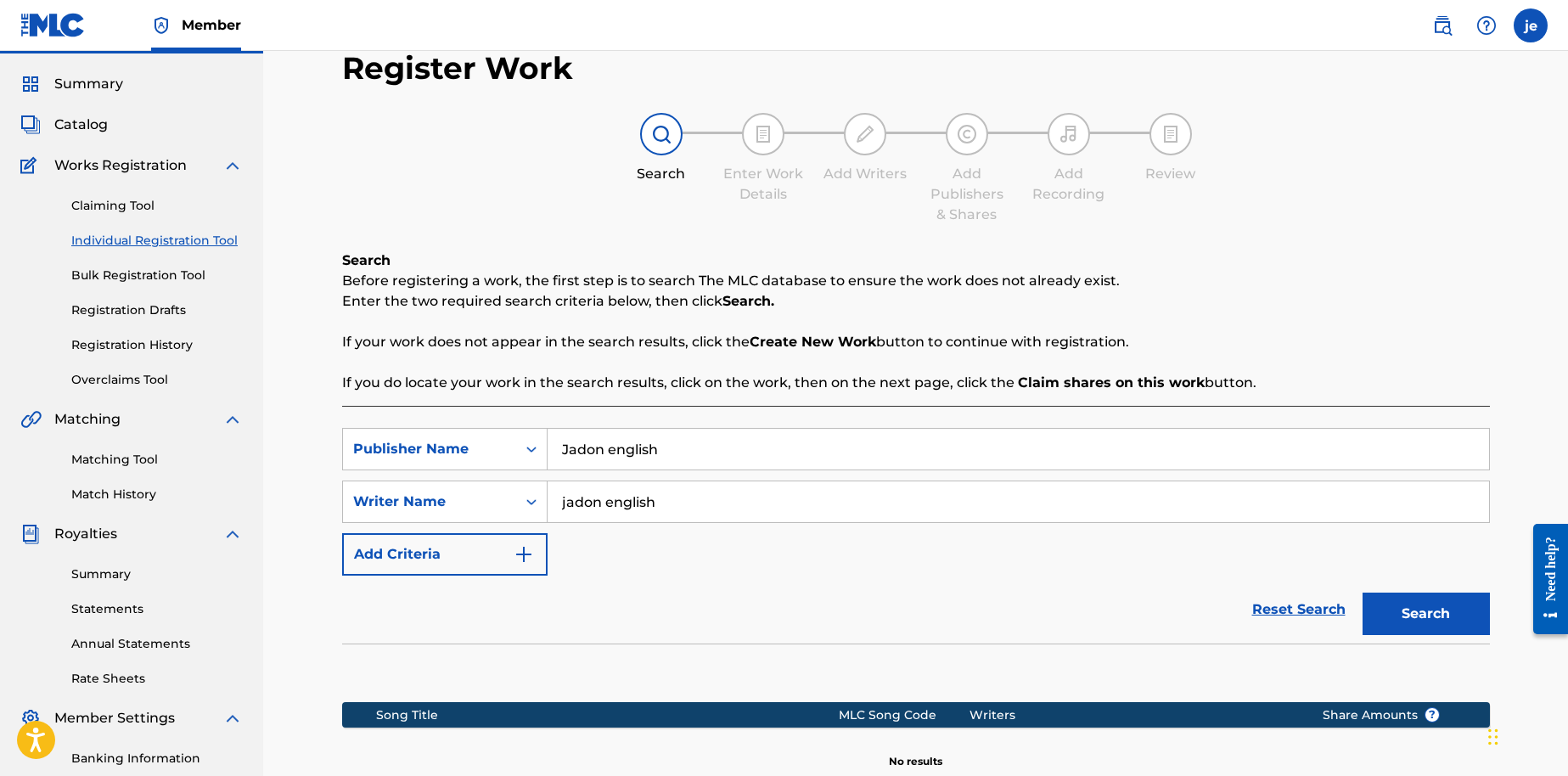
scroll to position [0, 0]
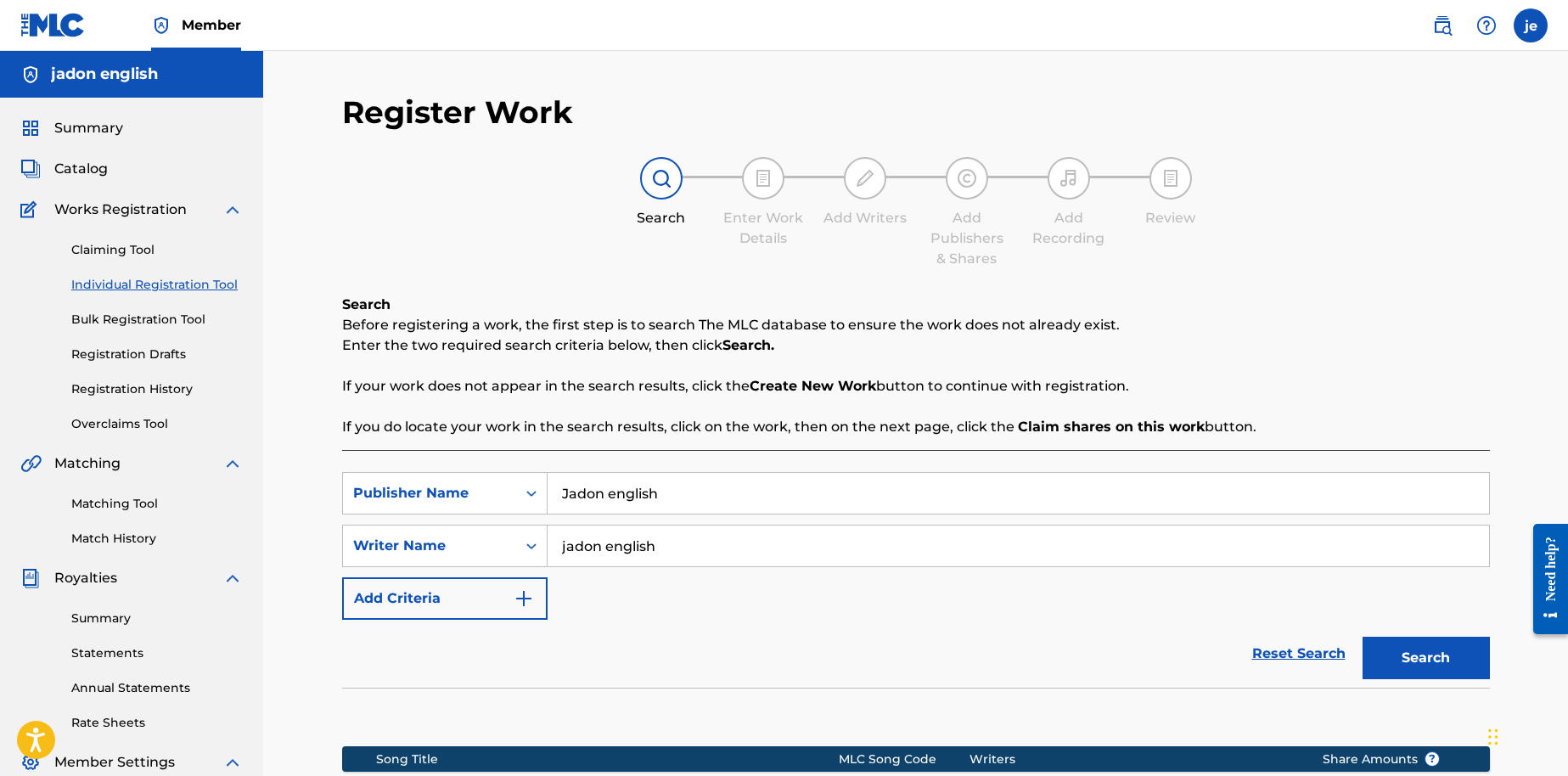
click at [133, 243] on link "Claiming Tool" at bounding box center [157, 249] width 171 height 18
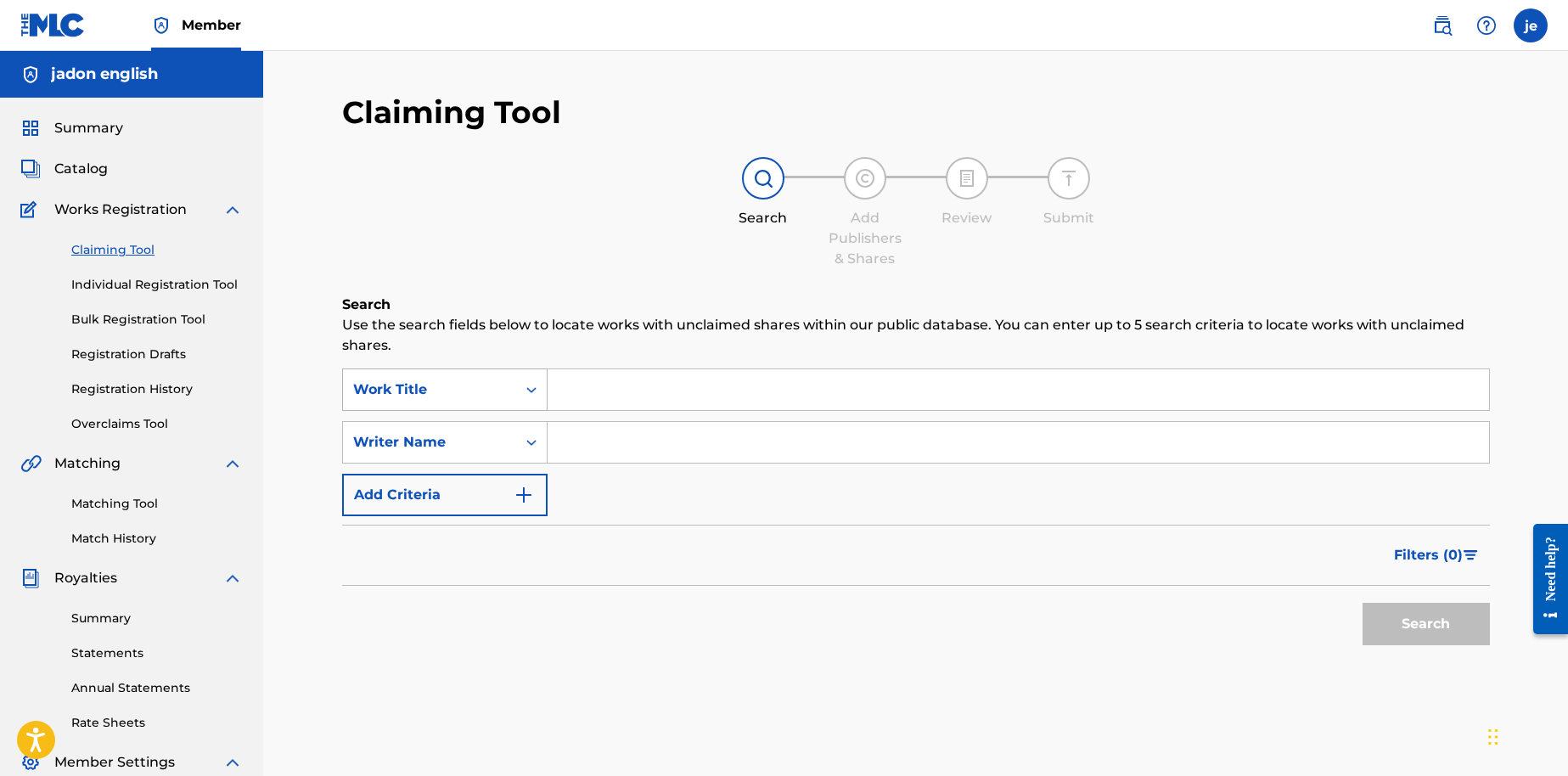
click at [522, 410] on div "Search Form" at bounding box center [532, 389] width 31 height 40
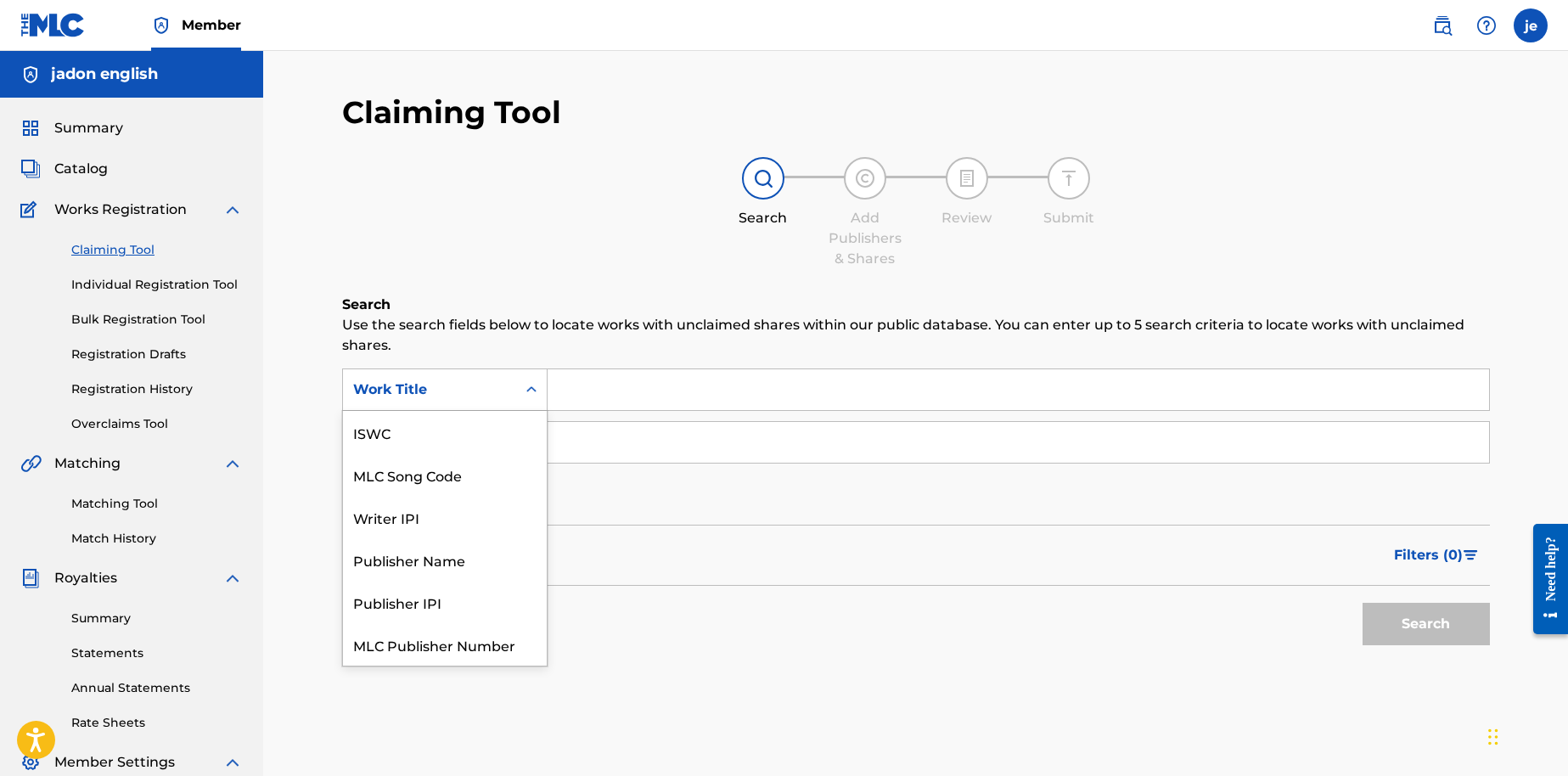
scroll to position [42, 0]
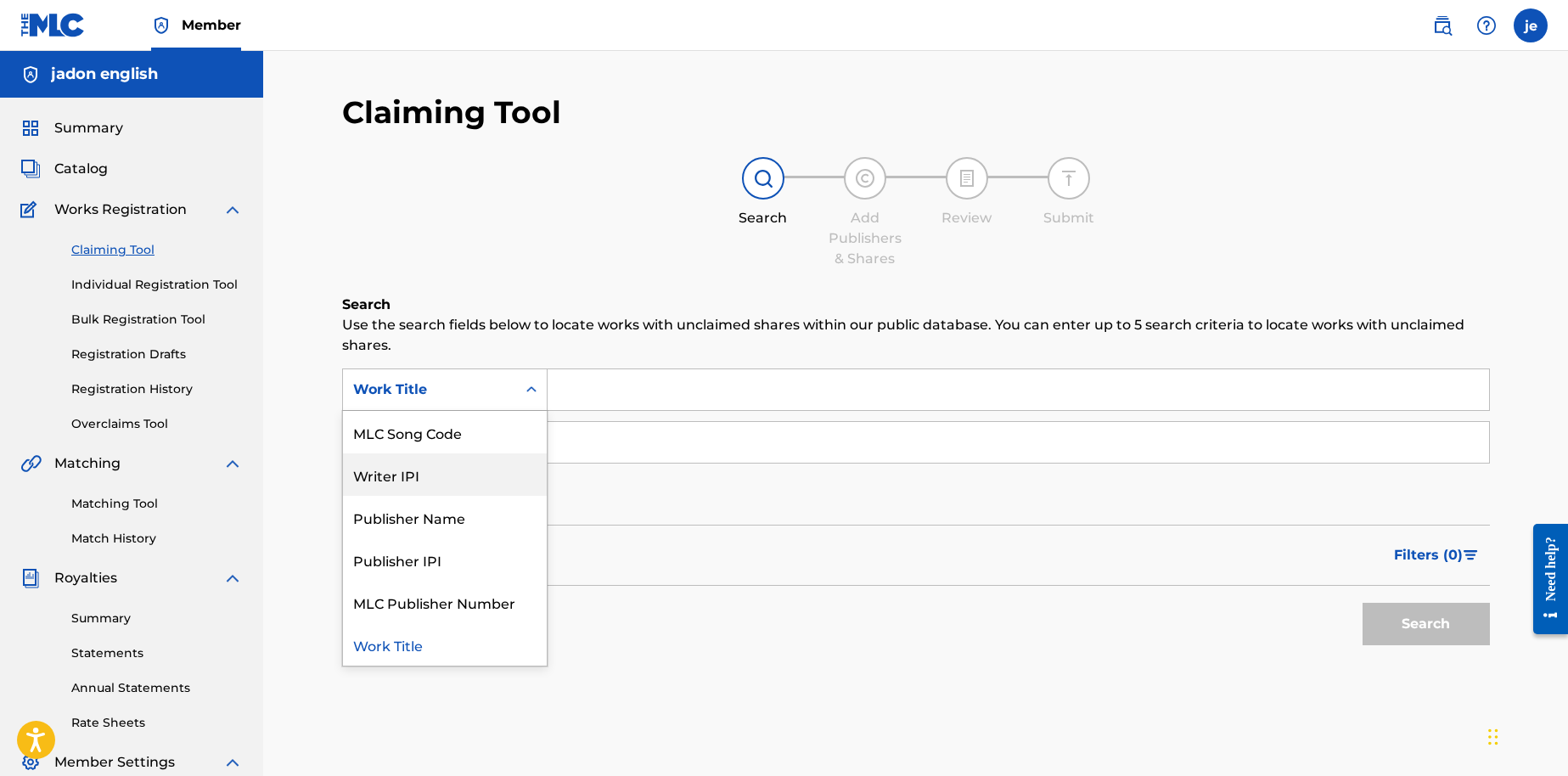
drag, startPoint x: 474, startPoint y: 483, endPoint x: 500, endPoint y: 470, distance: 29.1
click at [474, 484] on div "Writer IPI" at bounding box center [445, 474] width 204 height 42
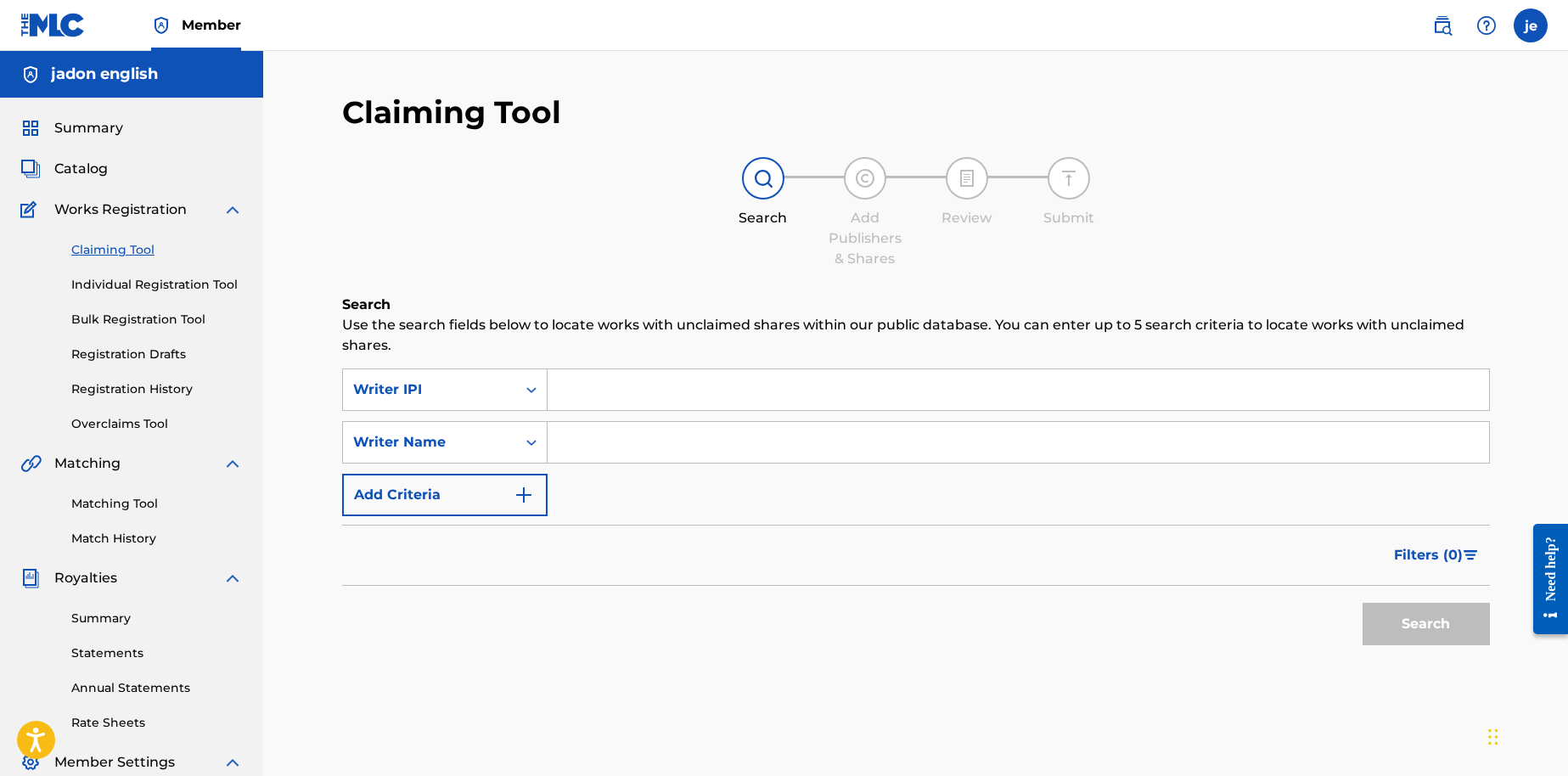
paste input "01109348566"
type input "01109348566"
click at [471, 436] on div "Writer Name" at bounding box center [429, 442] width 153 height 21
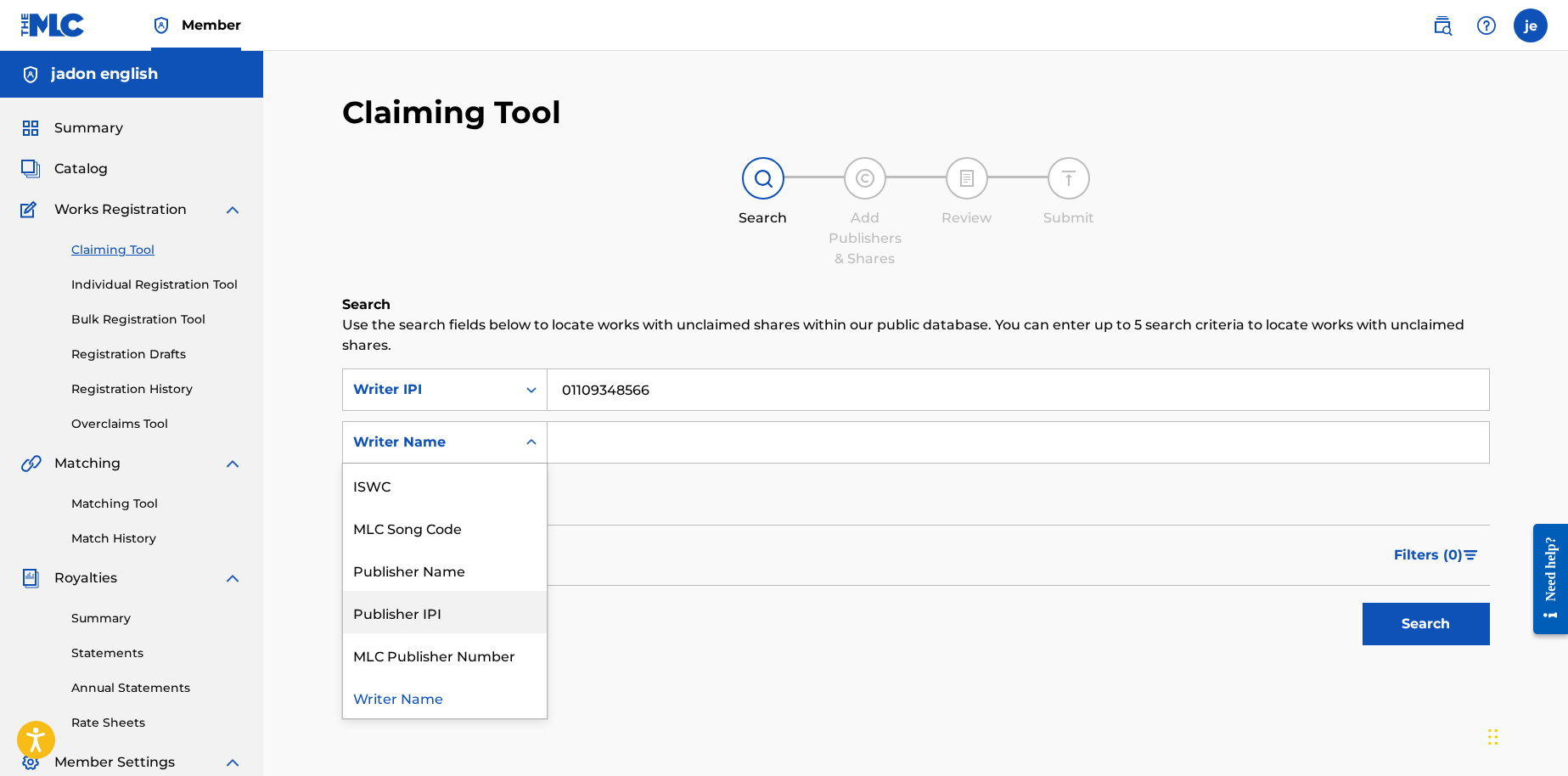
click at [472, 622] on div "Publisher IPI" at bounding box center [445, 612] width 204 height 42
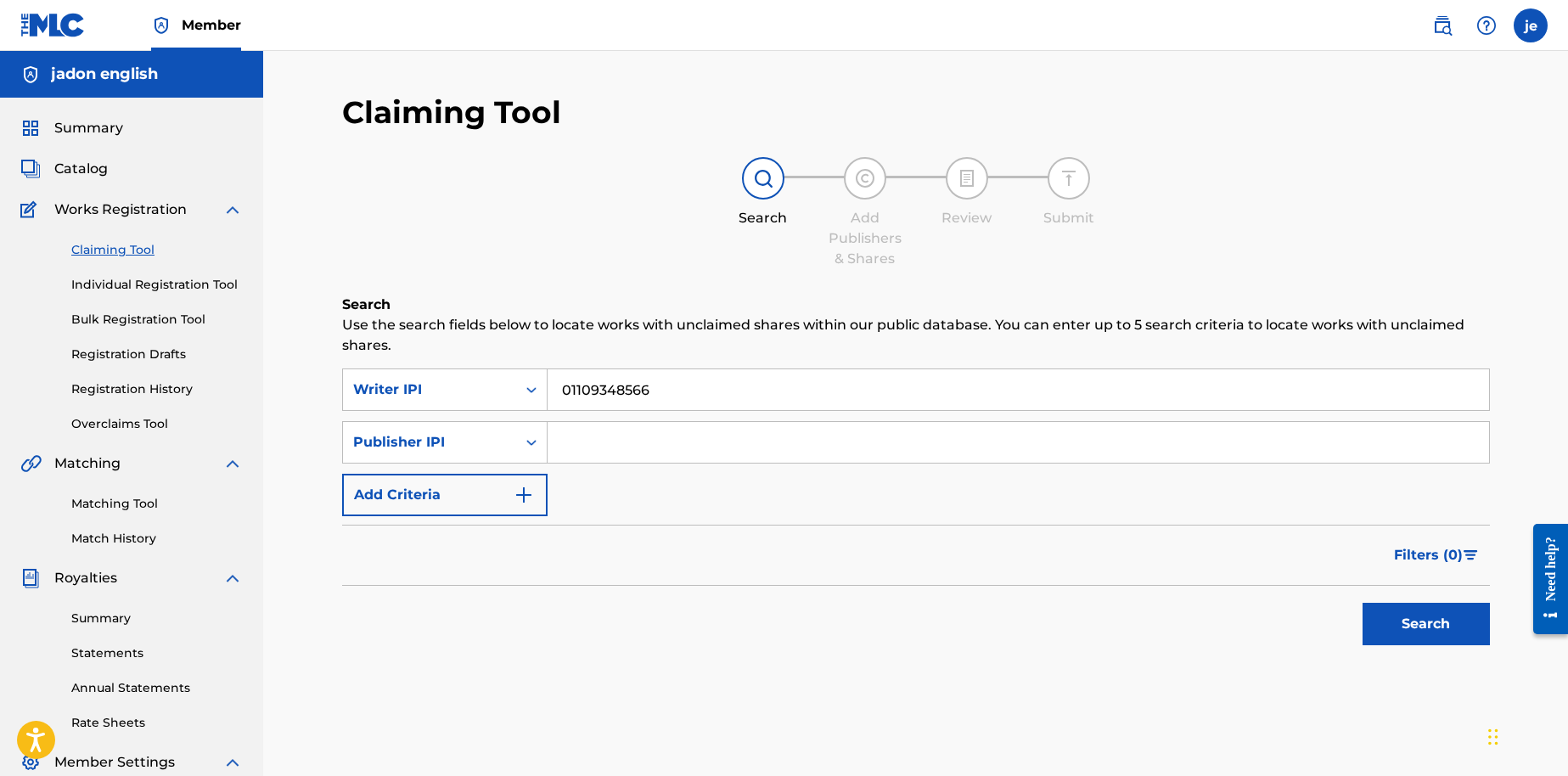
paste input "01109348566"
type input "01109348566"
click at [1408, 614] on button "Search" at bounding box center [1426, 623] width 127 height 42
